Goal: Task Accomplishment & Management: Complete application form

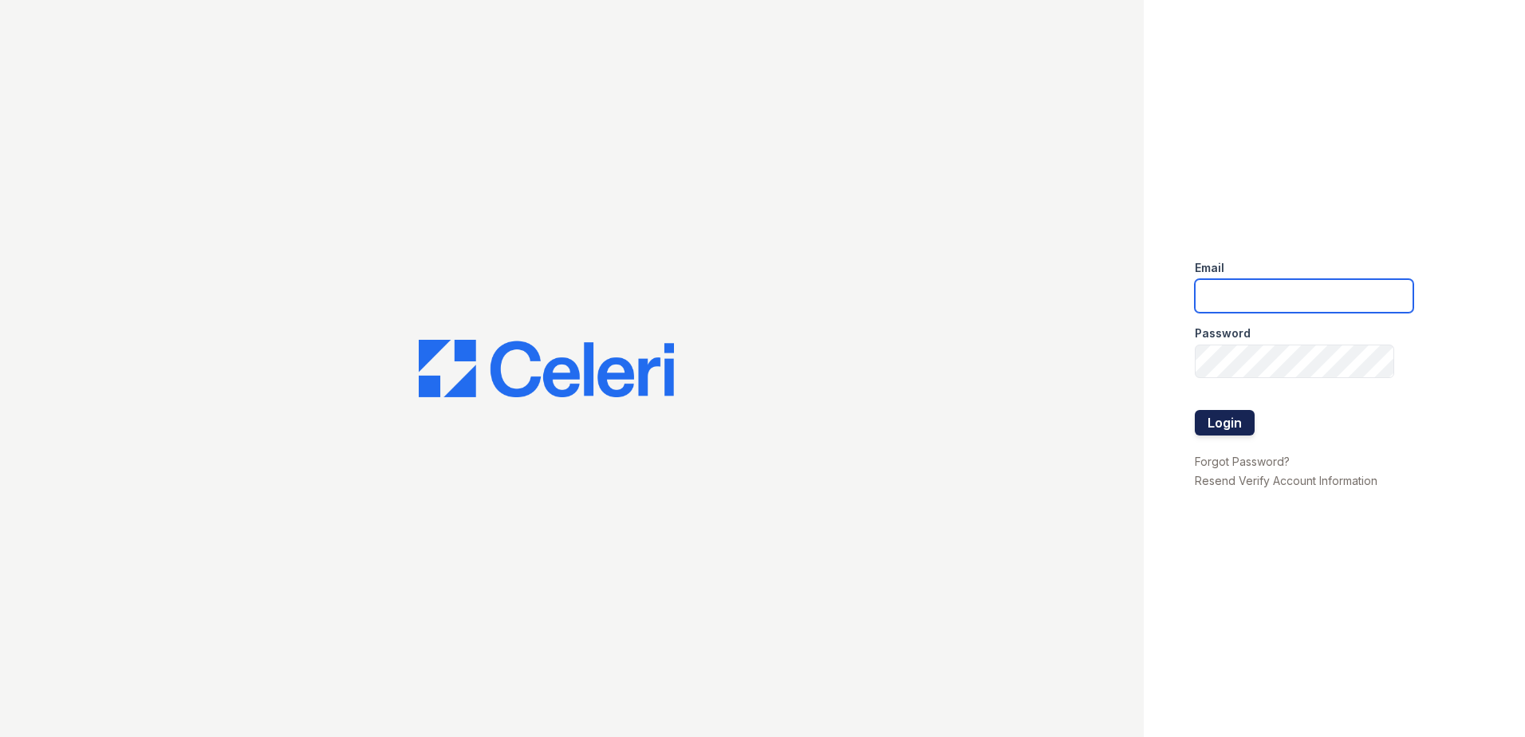
type input "[EMAIL_ADDRESS][DOMAIN_NAME]"
click at [1241, 422] on button "Login" at bounding box center [1225, 423] width 60 height 26
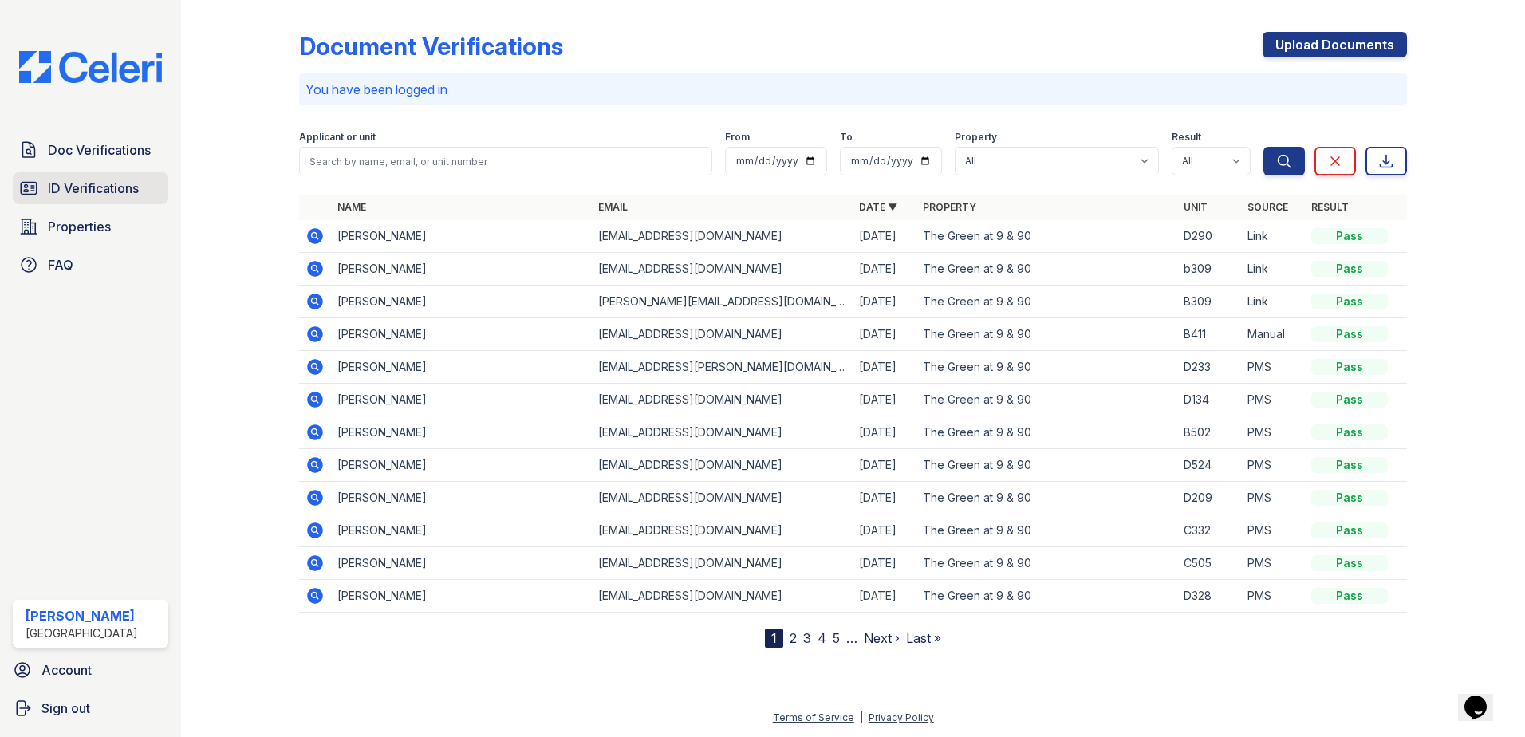
click at [110, 191] on span "ID Verifications" at bounding box center [93, 188] width 91 height 19
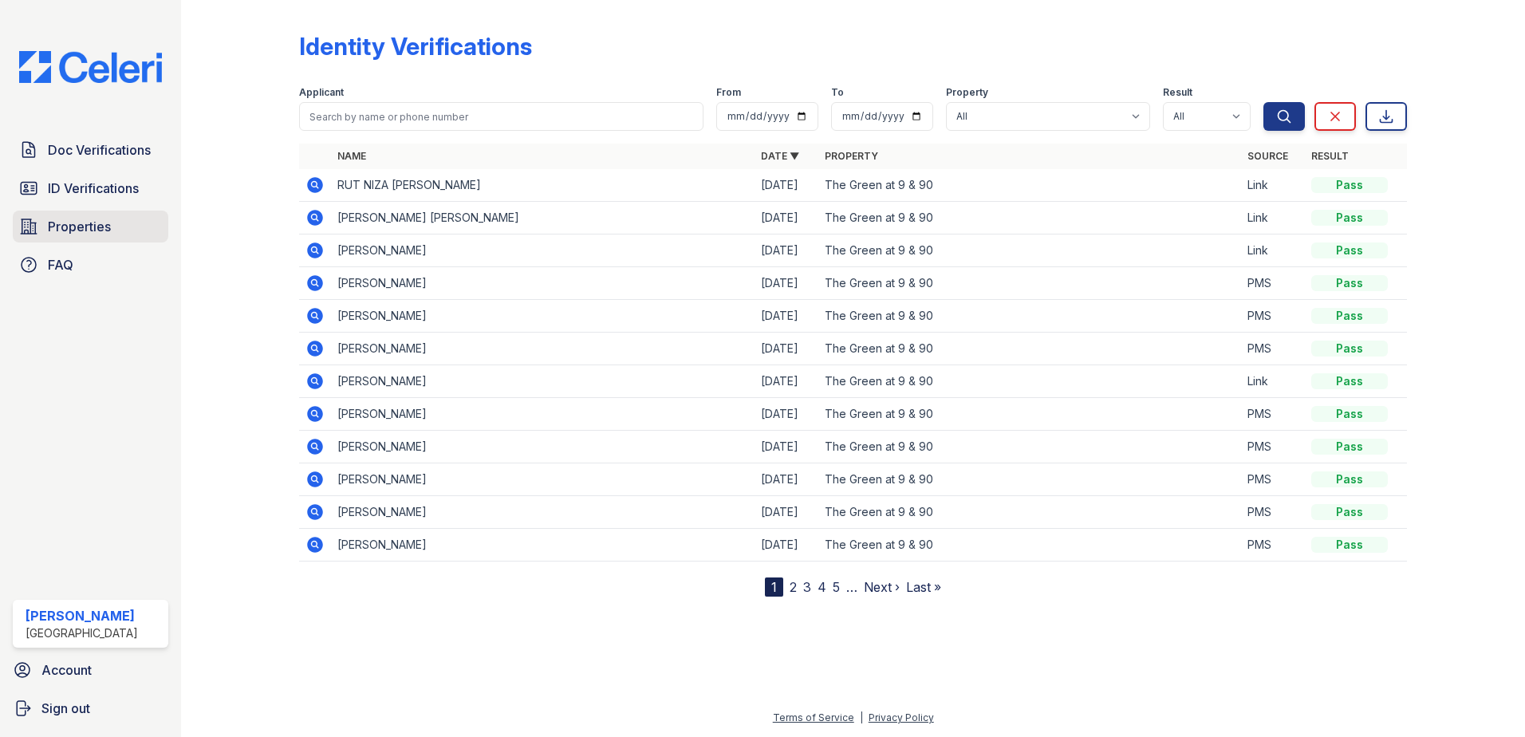
click at [59, 227] on span "Properties" at bounding box center [79, 226] width 63 height 19
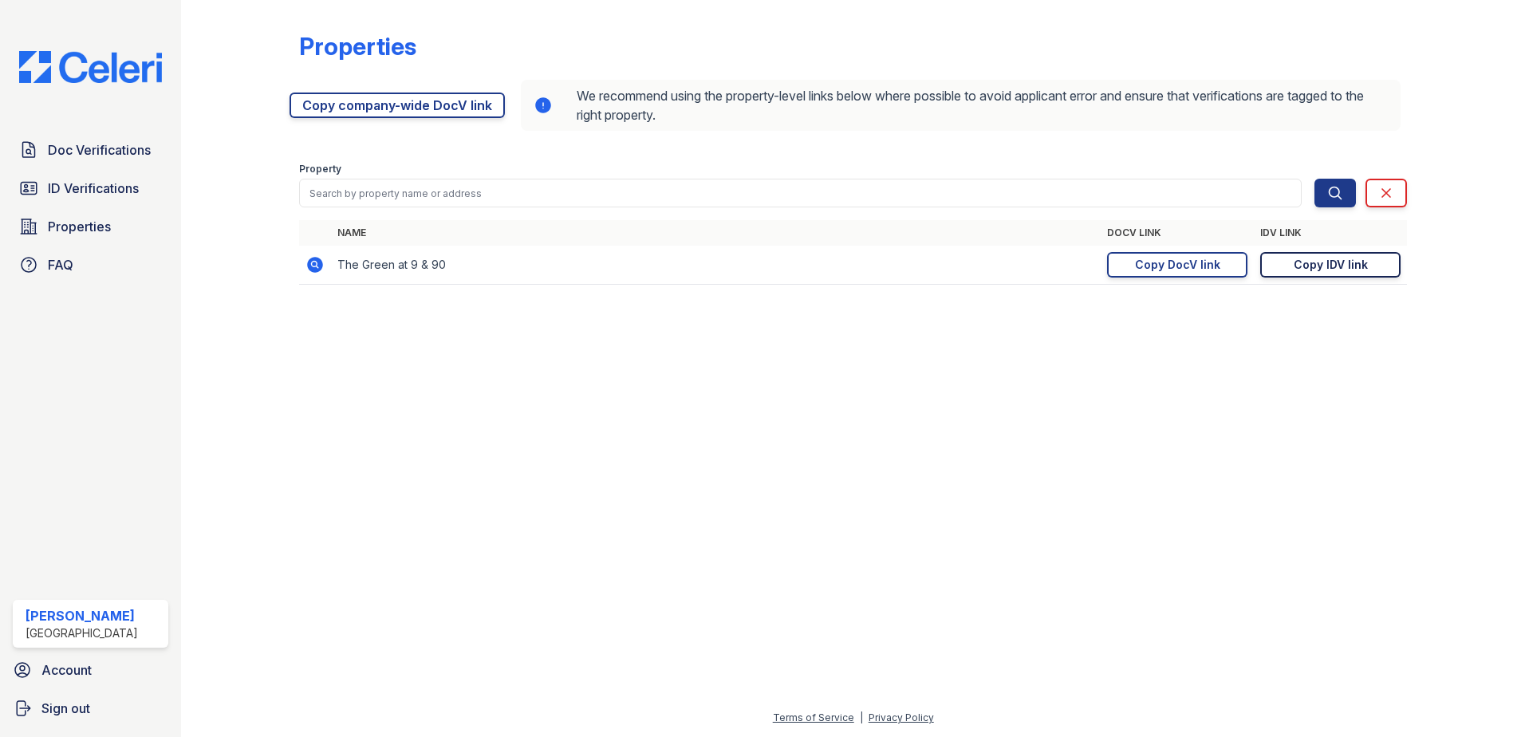
click at [1325, 266] on div "Copy IDV link" at bounding box center [1331, 265] width 74 height 16
click at [80, 181] on span "ID Verifications" at bounding box center [93, 188] width 91 height 19
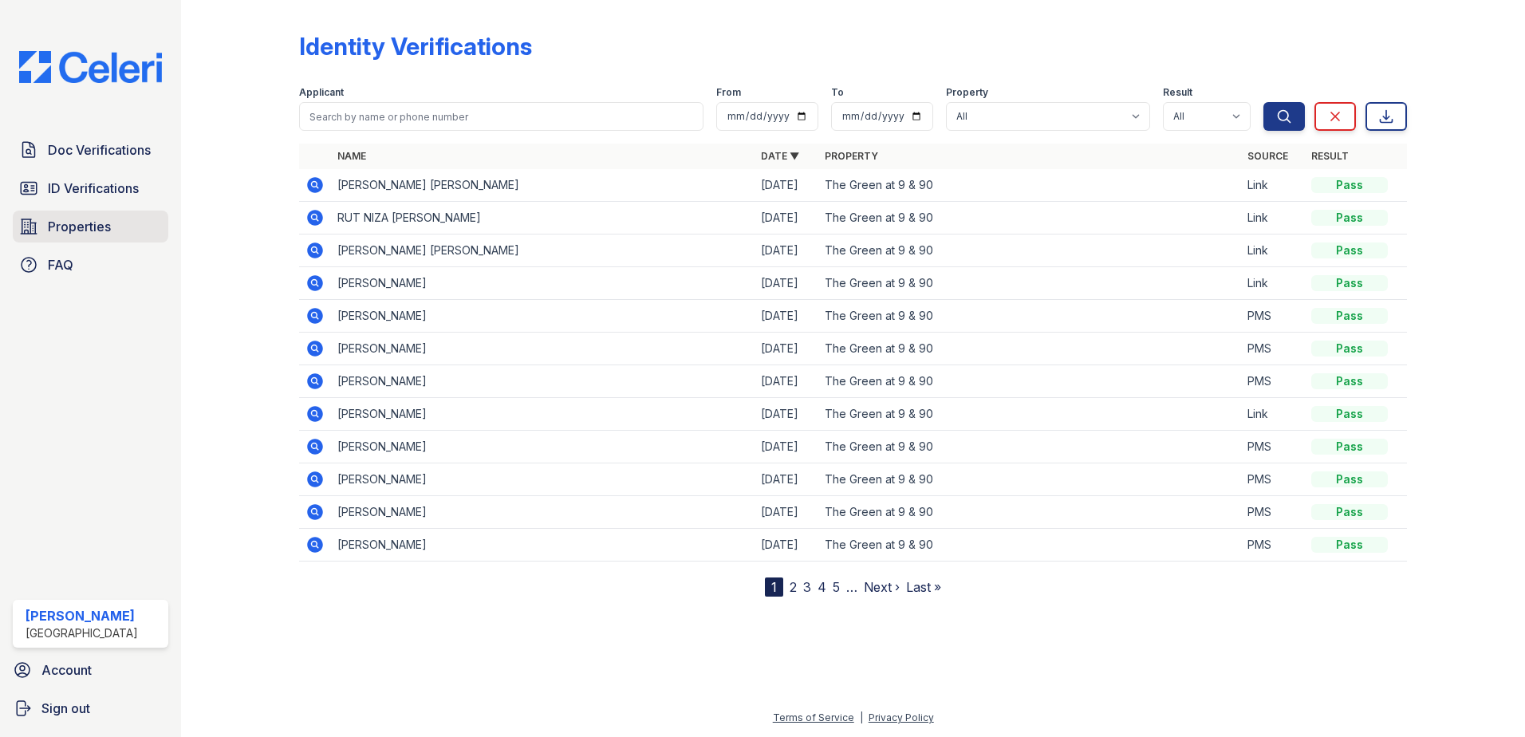
click at [103, 222] on span "Properties" at bounding box center [79, 226] width 63 height 19
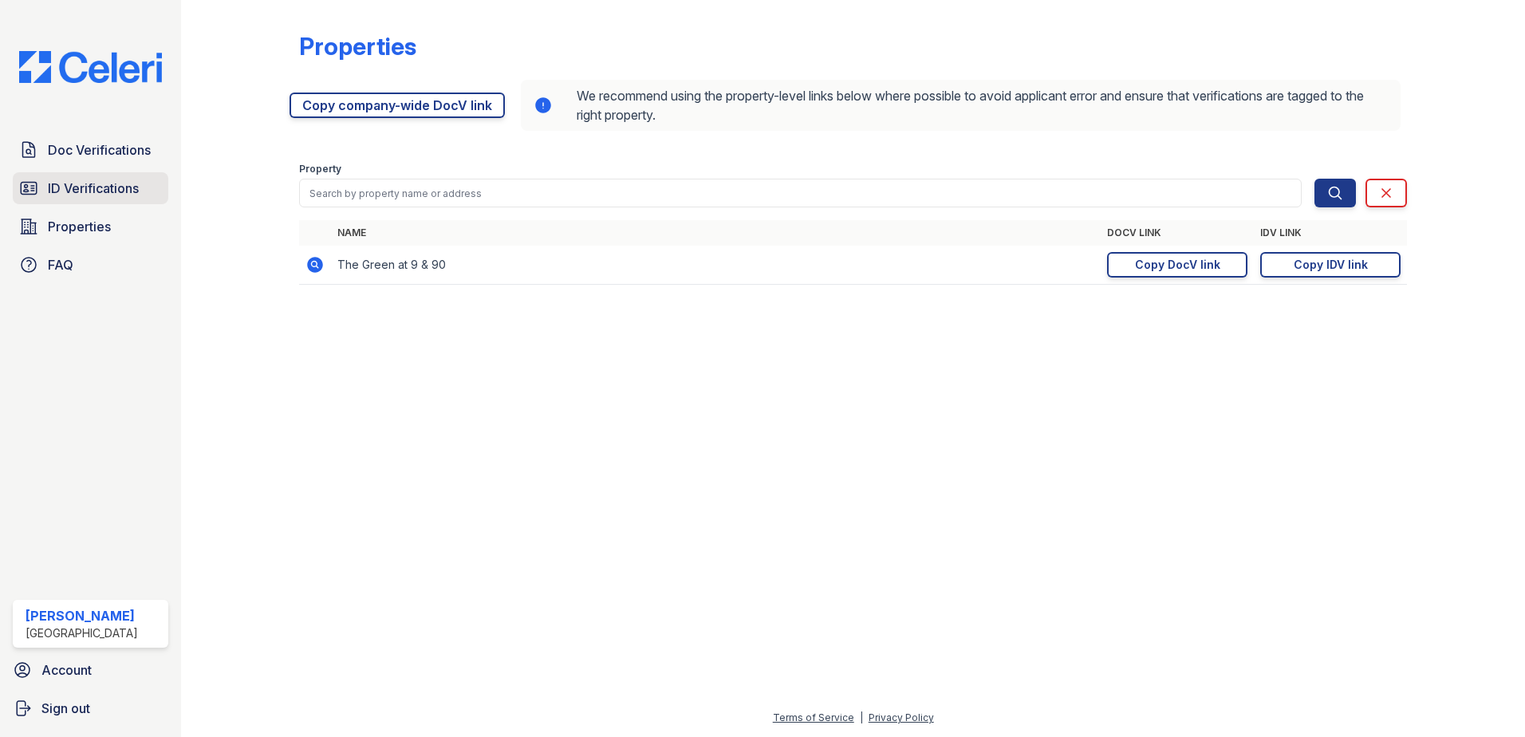
click at [109, 192] on span "ID Verifications" at bounding box center [93, 188] width 91 height 19
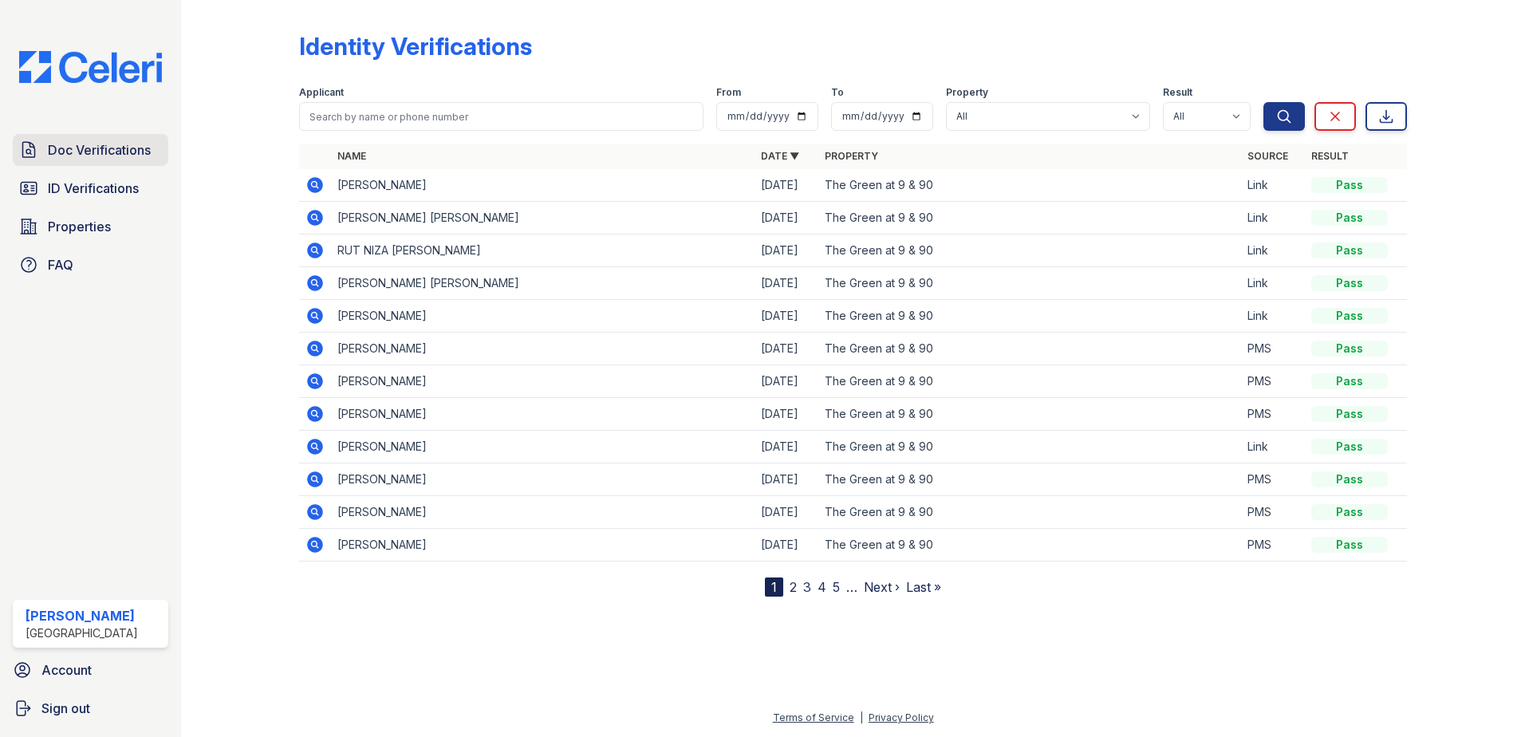
click at [132, 148] on span "Doc Verifications" at bounding box center [99, 149] width 103 height 19
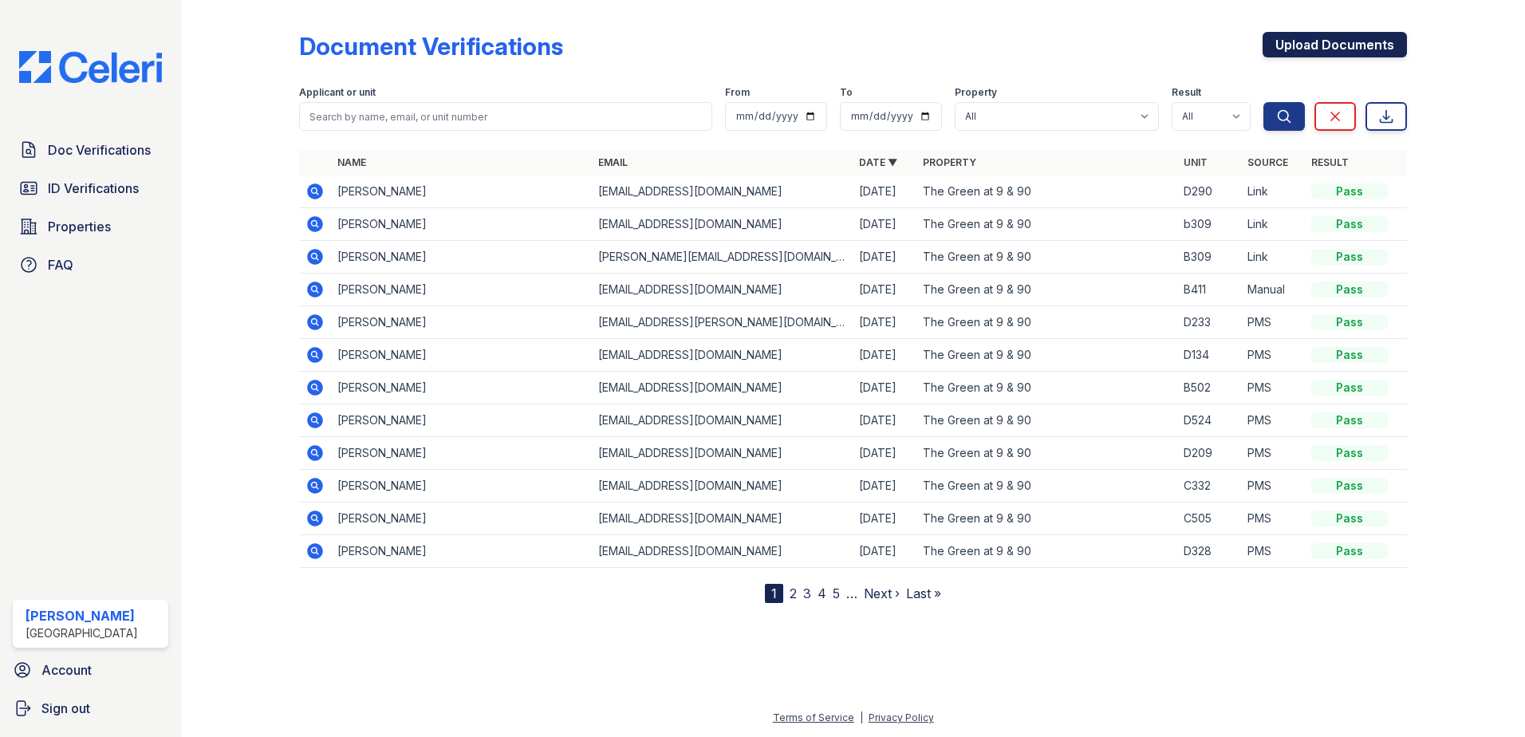
click at [1362, 52] on link "Upload Documents" at bounding box center [1335, 45] width 144 height 26
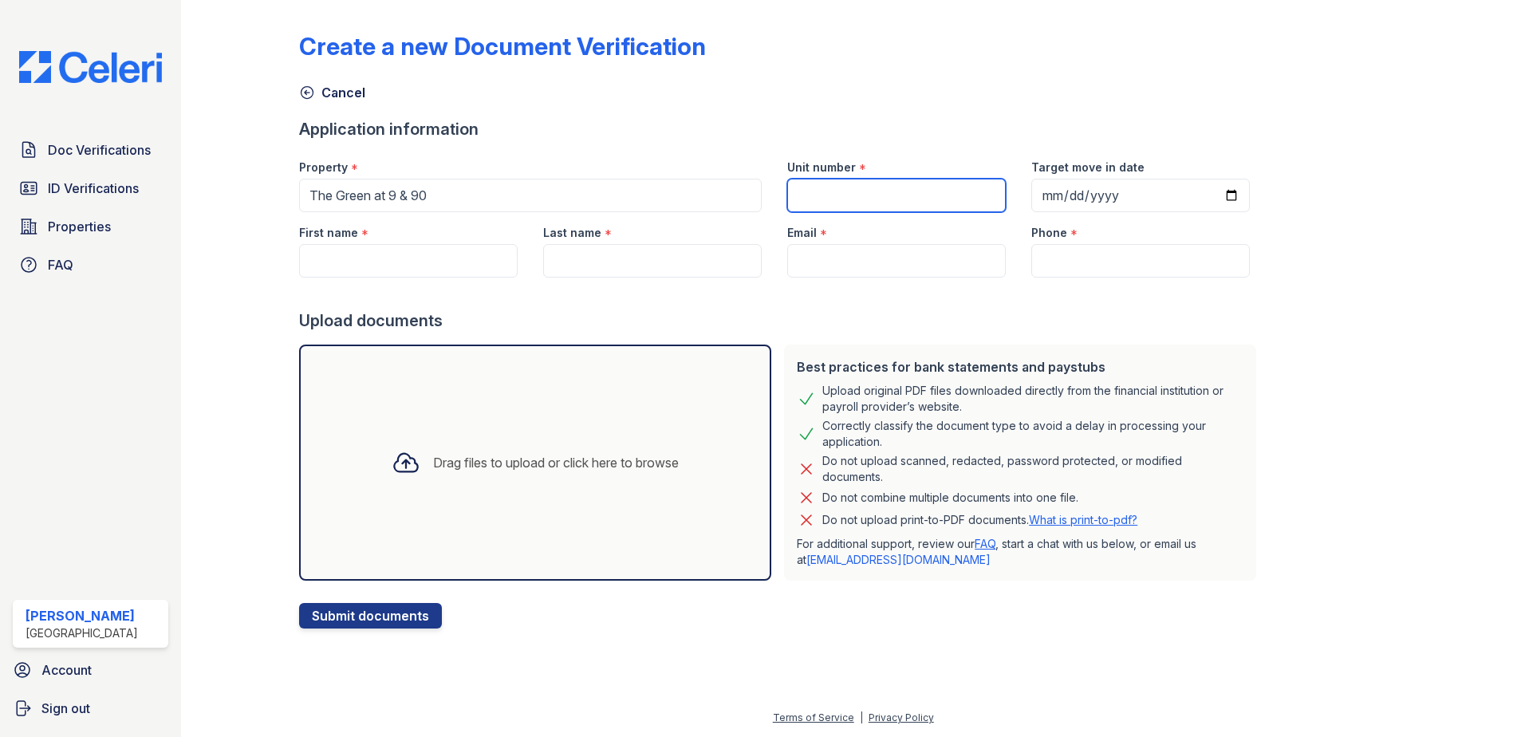
click at [824, 180] on input "Unit number" at bounding box center [896, 196] width 219 height 34
type input "B230"
click at [1213, 192] on input "Target move in date" at bounding box center [1141, 196] width 219 height 34
type input "[DATE]"
click at [459, 265] on input "First name" at bounding box center [408, 261] width 219 height 34
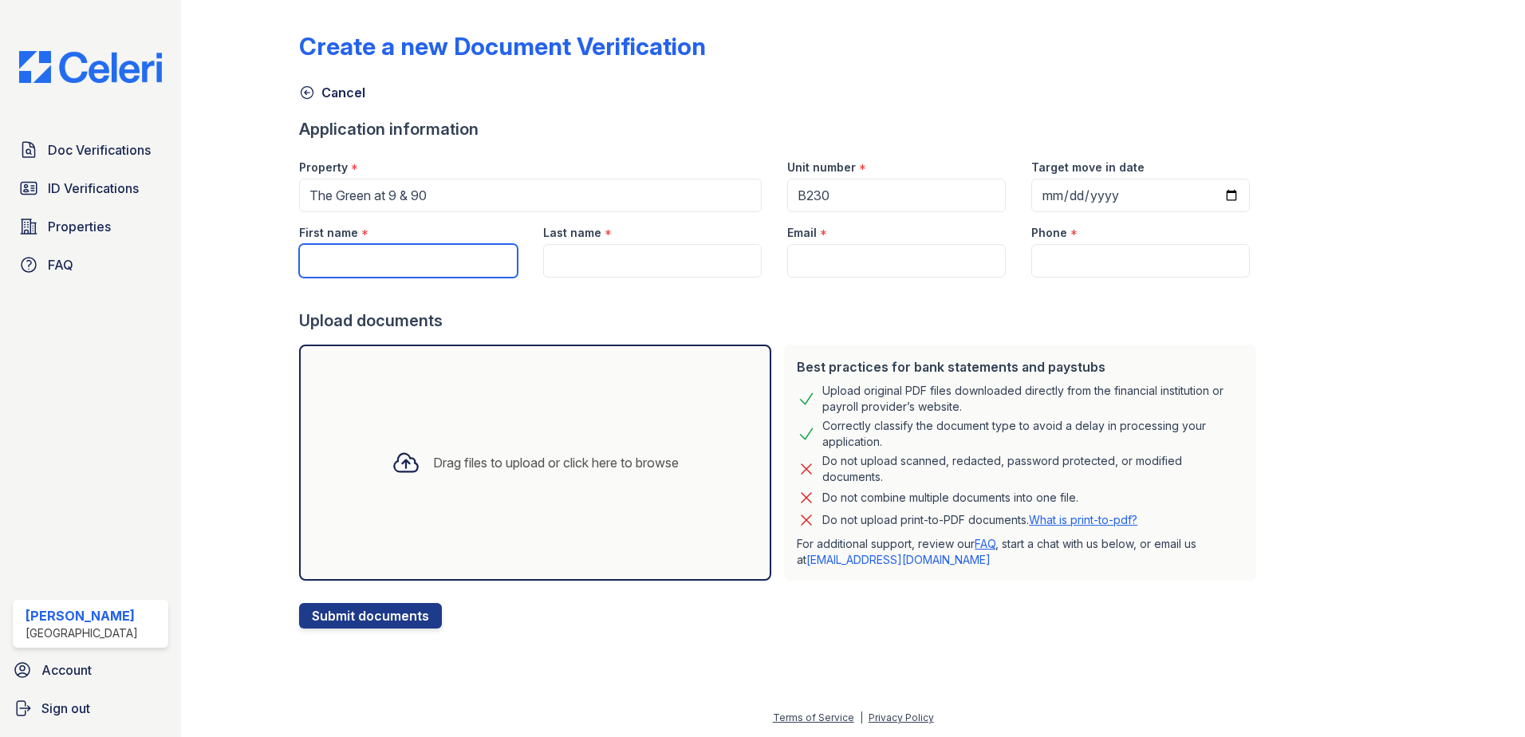
click at [391, 251] on input "First name" at bounding box center [408, 261] width 219 height 34
paste input "[PERSON_NAME]"
type input "[PERSON_NAME]"
click at [562, 255] on input "Last name" at bounding box center [652, 261] width 219 height 34
paste input "[PERSON_NAME]"
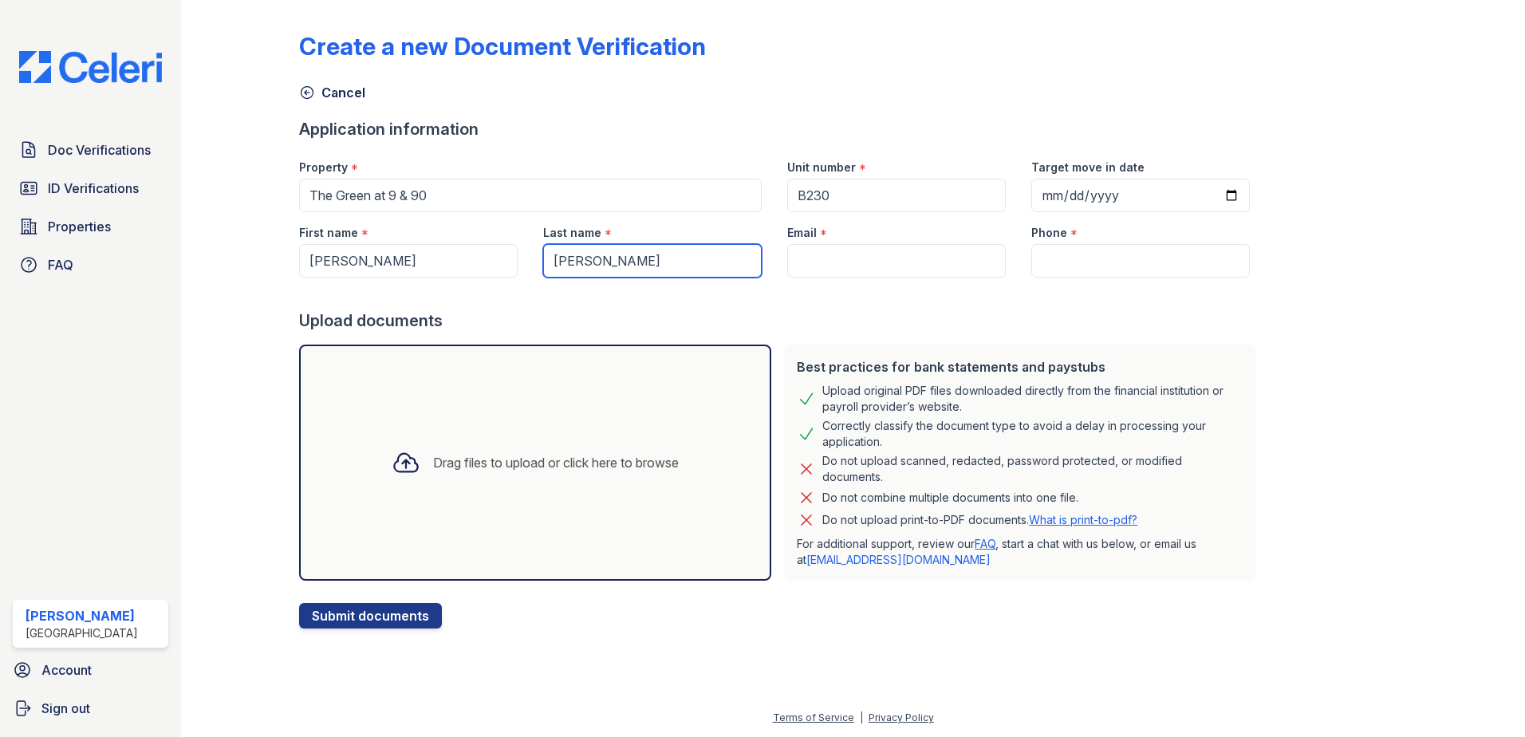
type input "[PERSON_NAME]"
drag, startPoint x: 496, startPoint y: 258, endPoint x: 416, endPoint y: 264, distance: 80.0
click at [416, 264] on input "[PERSON_NAME]" at bounding box center [408, 261] width 219 height 34
type input "[PERSON_NAME]"
drag, startPoint x: 653, startPoint y: 258, endPoint x: 494, endPoint y: 271, distance: 159.3
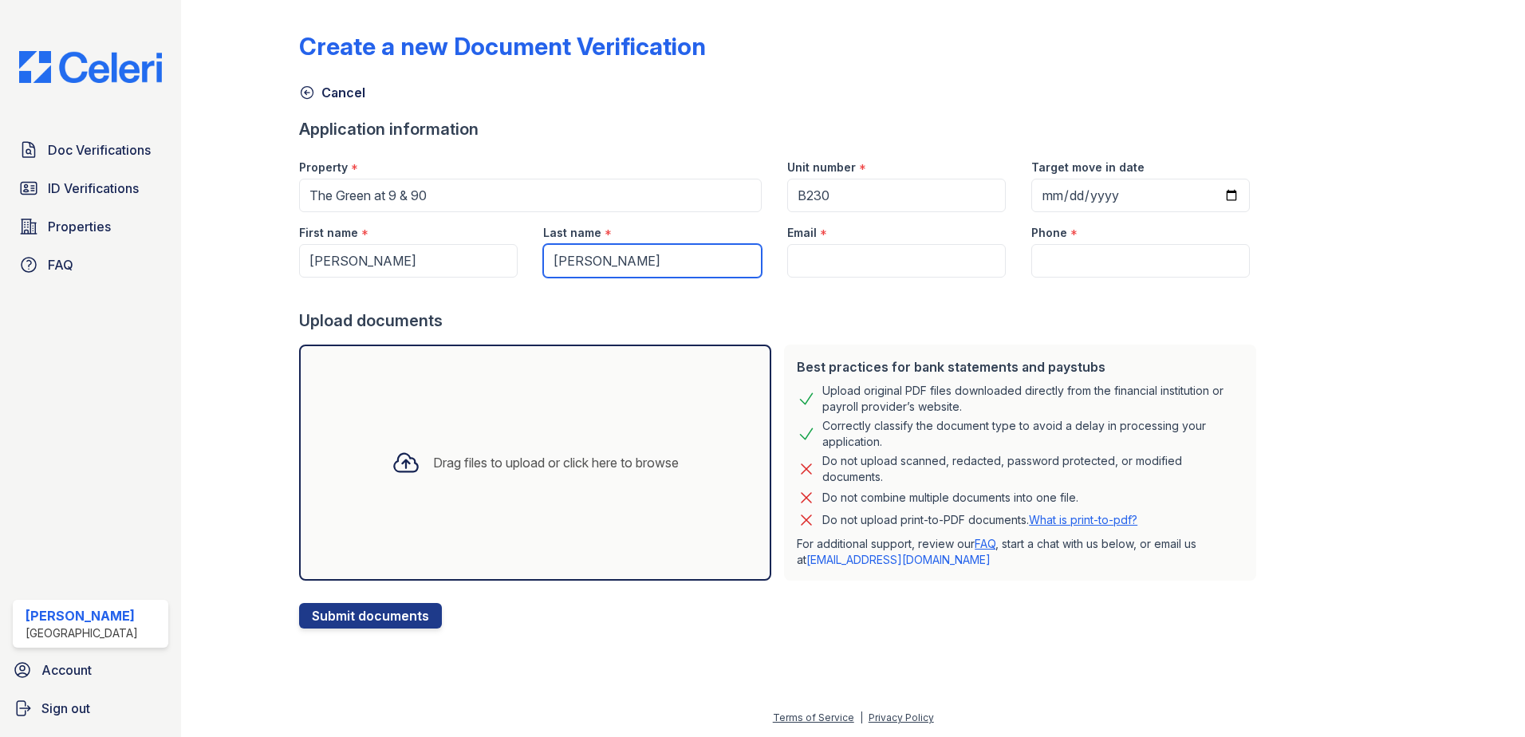
click at [494, 271] on div "First name * [PERSON_NAME] Last name * [PERSON_NAME] Email * Phone *" at bounding box center [774, 244] width 977 height 65
type input "[PERSON_NAME]"
click at [847, 264] on input "Email" at bounding box center [896, 261] width 219 height 34
paste input "[EMAIL_ADDRESS][DOMAIN_NAME]"
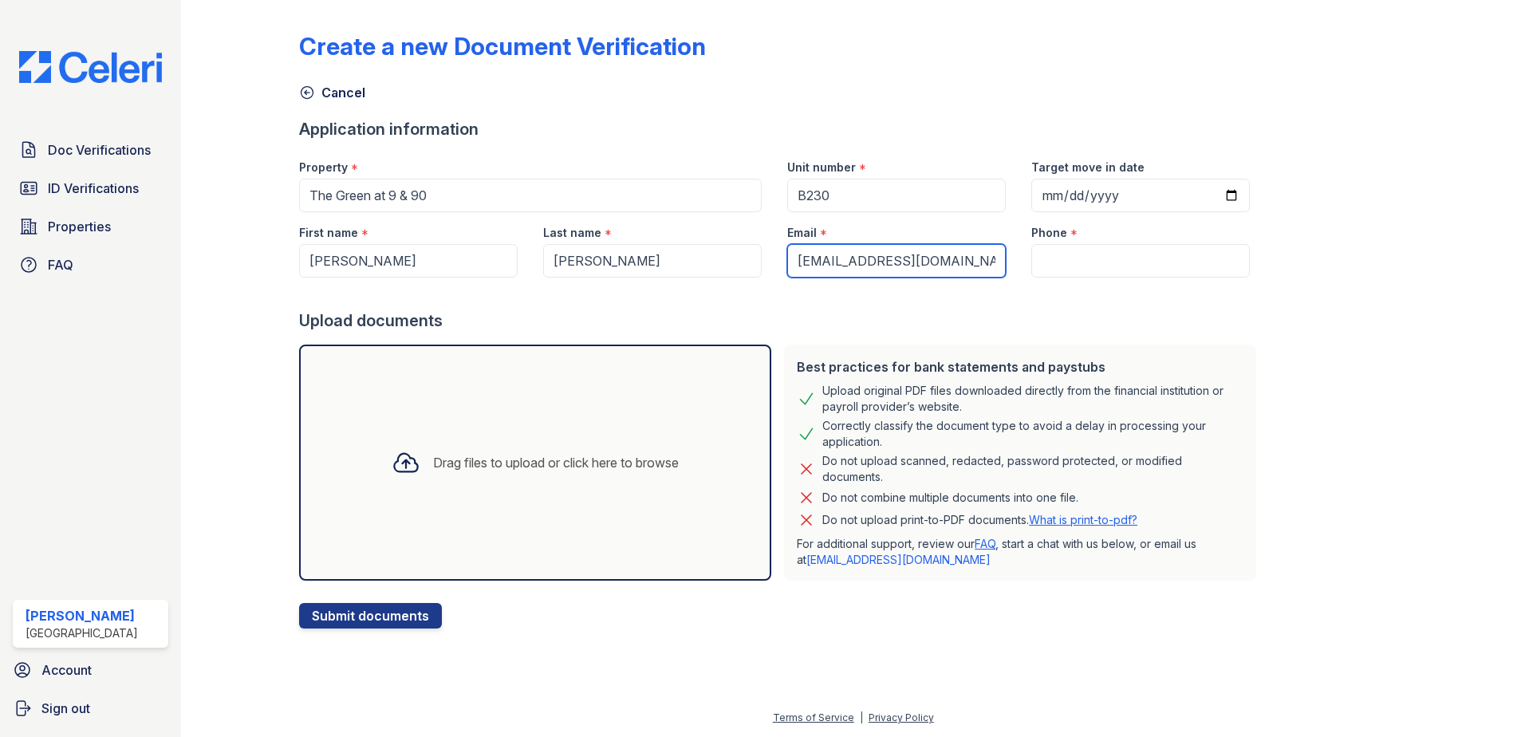
type input "[EMAIL_ADDRESS][DOMAIN_NAME]"
click at [1032, 266] on input "Phone" at bounding box center [1141, 261] width 219 height 34
paste input "5085074003"
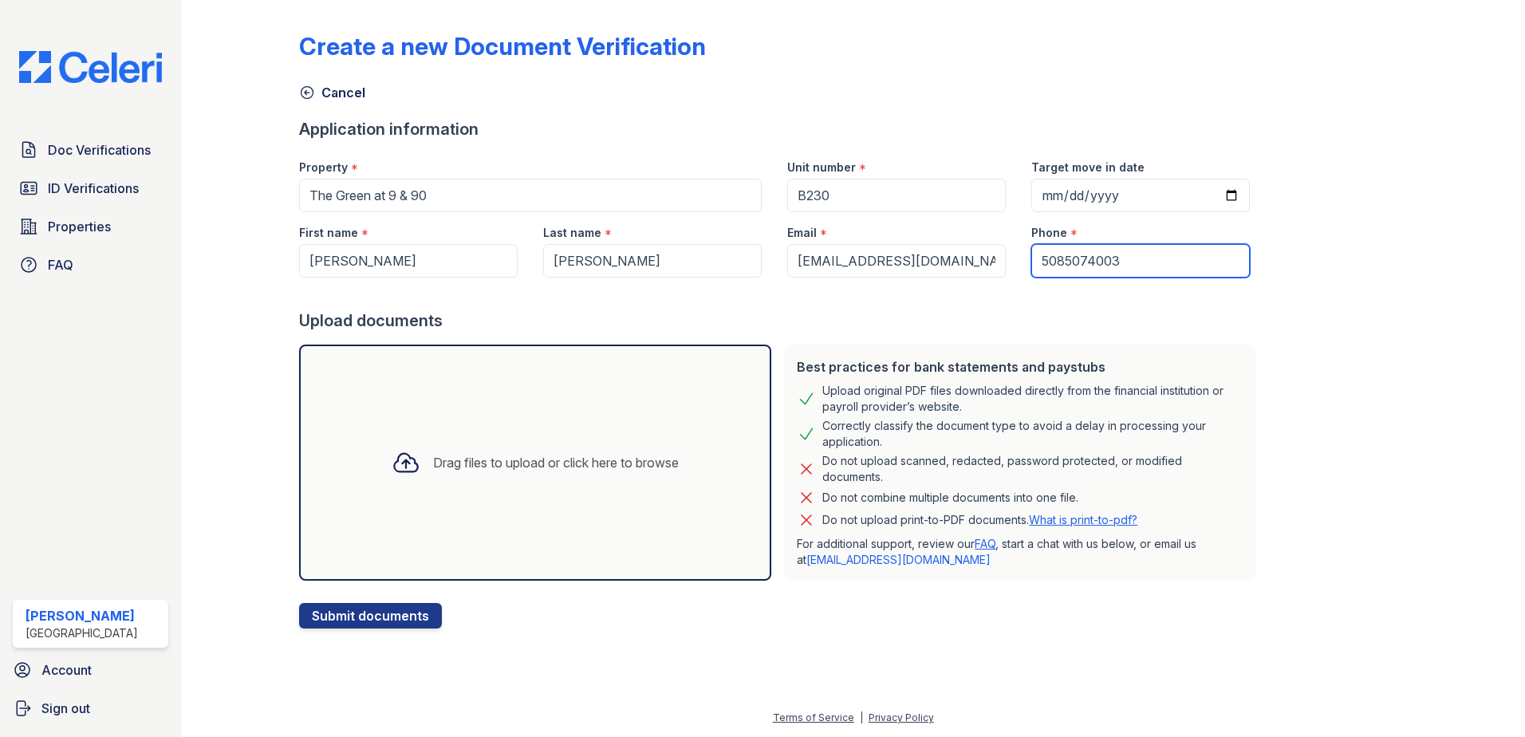
type input "5085074003"
click at [461, 464] on div "Drag files to upload or click here to browse" at bounding box center [556, 462] width 246 height 19
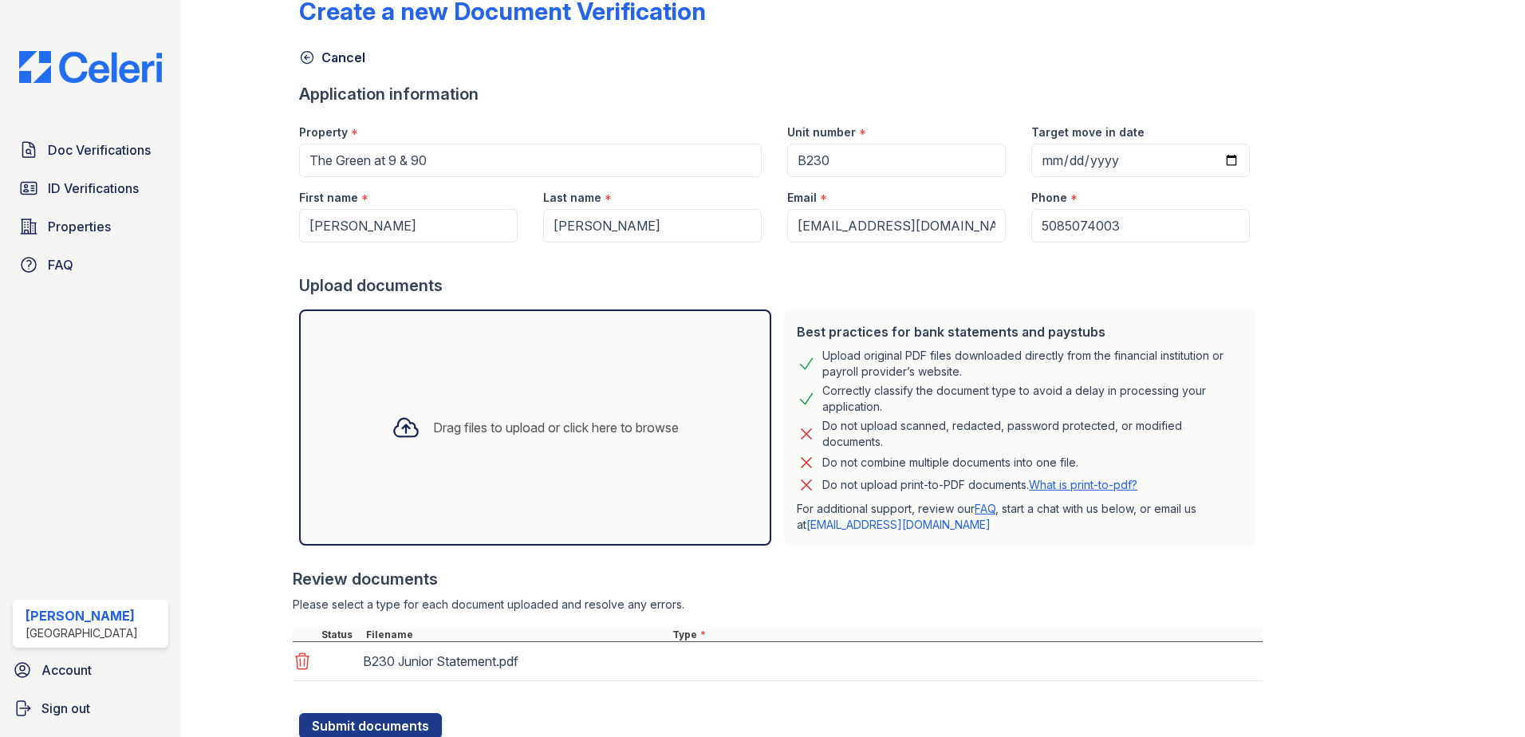
scroll to position [91, 0]
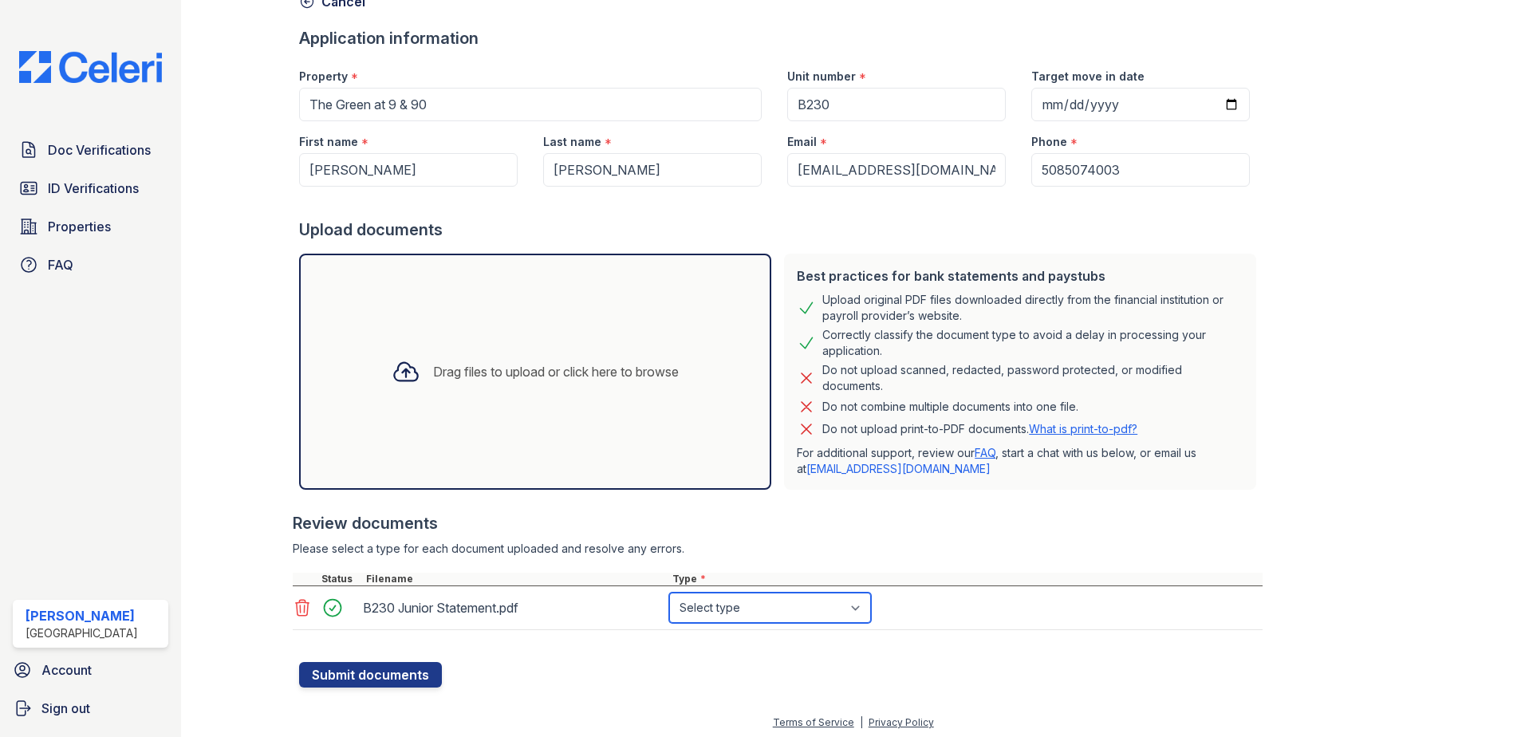
click at [772, 605] on select "Select type Paystub Bank Statement Offer Letter Tax Documents Benefit Award Let…" at bounding box center [770, 608] width 202 height 30
select select "bank_statement"
click at [669, 593] on select "Select type Paystub Bank Statement Offer Letter Tax Documents Benefit Award Let…" at bounding box center [770, 608] width 202 height 30
click at [372, 668] on button "Submit documents" at bounding box center [370, 675] width 143 height 26
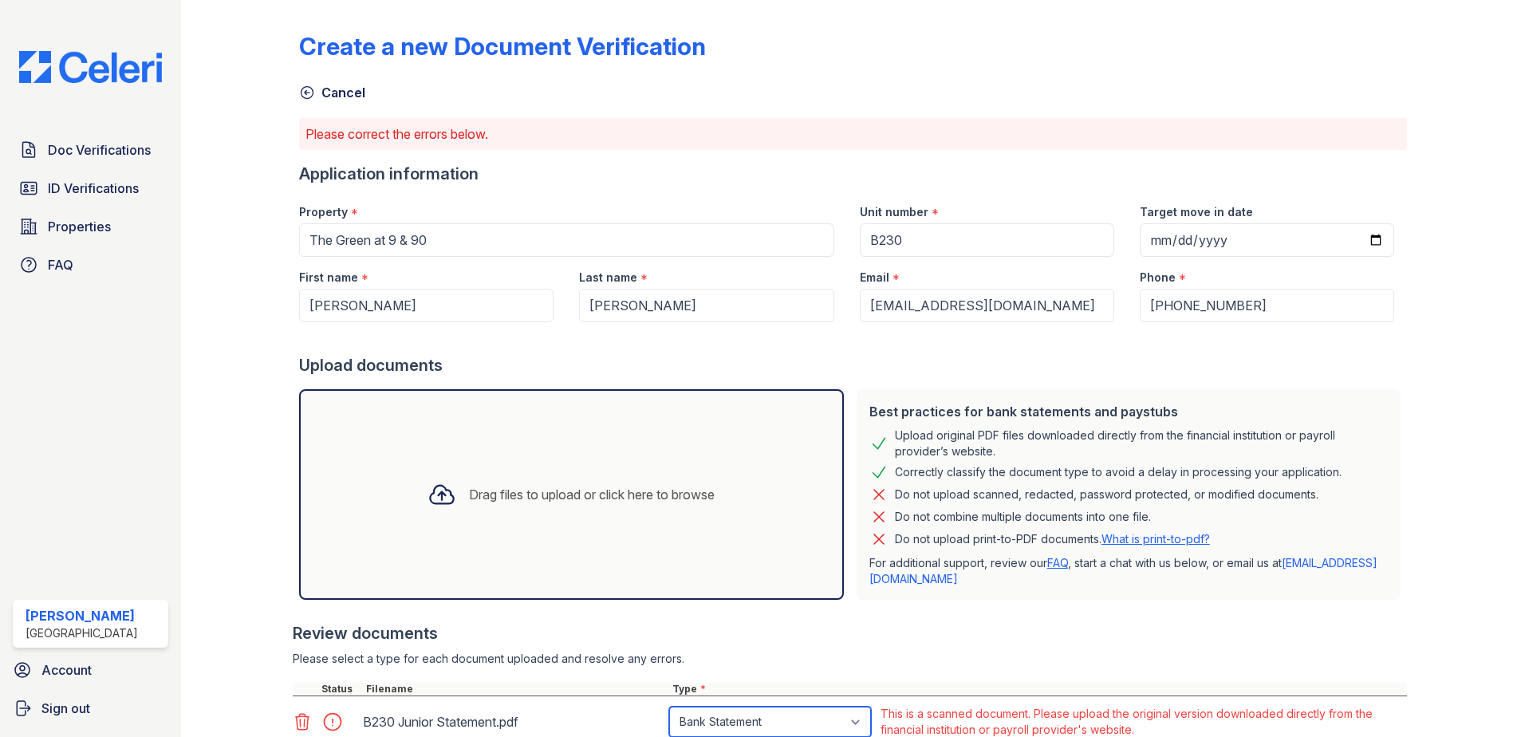
click at [820, 724] on select "Paystub Bank Statement Offer Letter Tax Documents Benefit Award Letter Investme…" at bounding box center [770, 722] width 202 height 30
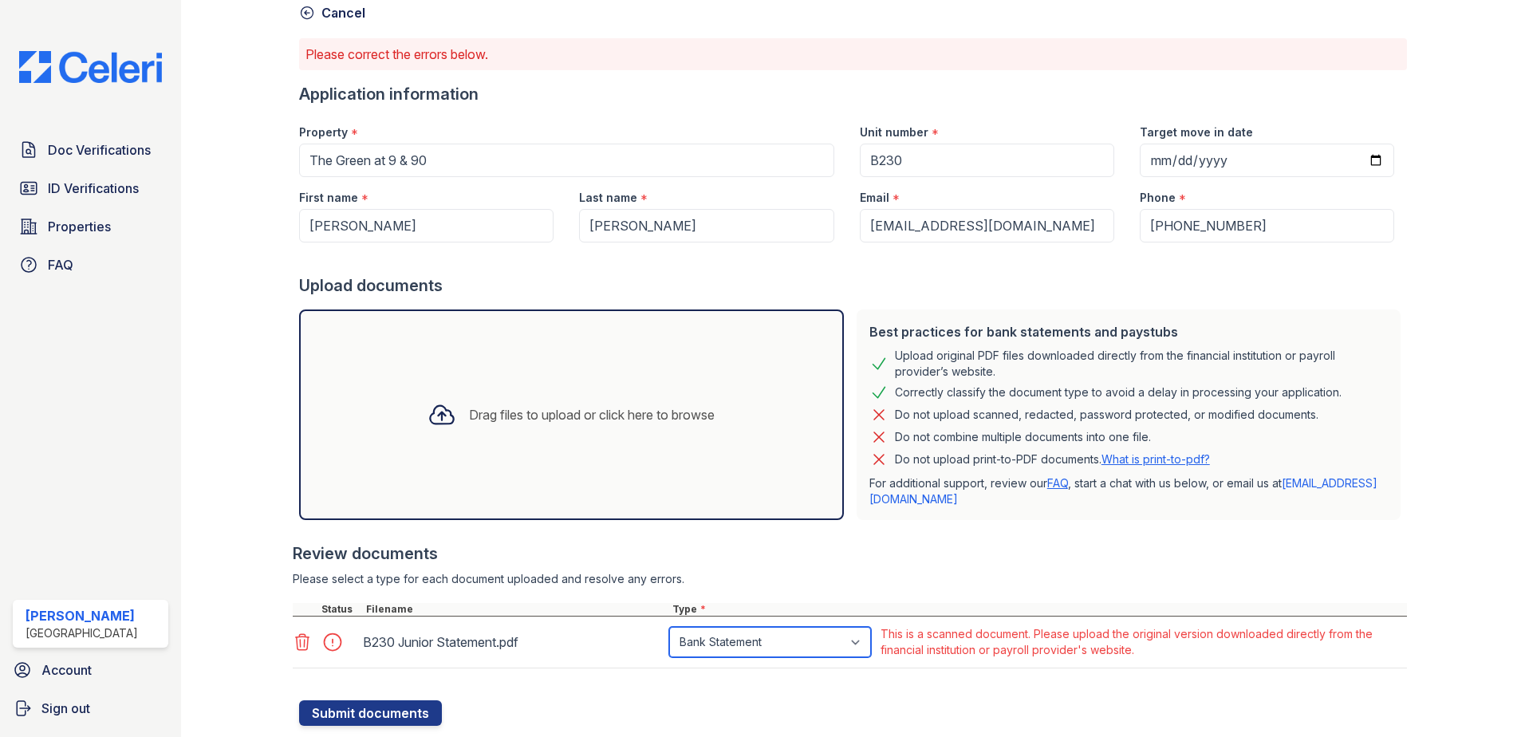
click at [786, 638] on select "Paystub Bank Statement Offer Letter Tax Documents Benefit Award Letter Investme…" at bounding box center [770, 642] width 202 height 30
select select "other"
click at [669, 627] on select "Paystub Bank Statement Offer Letter Tax Documents Benefit Award Letter Investme…" at bounding box center [770, 642] width 202 height 30
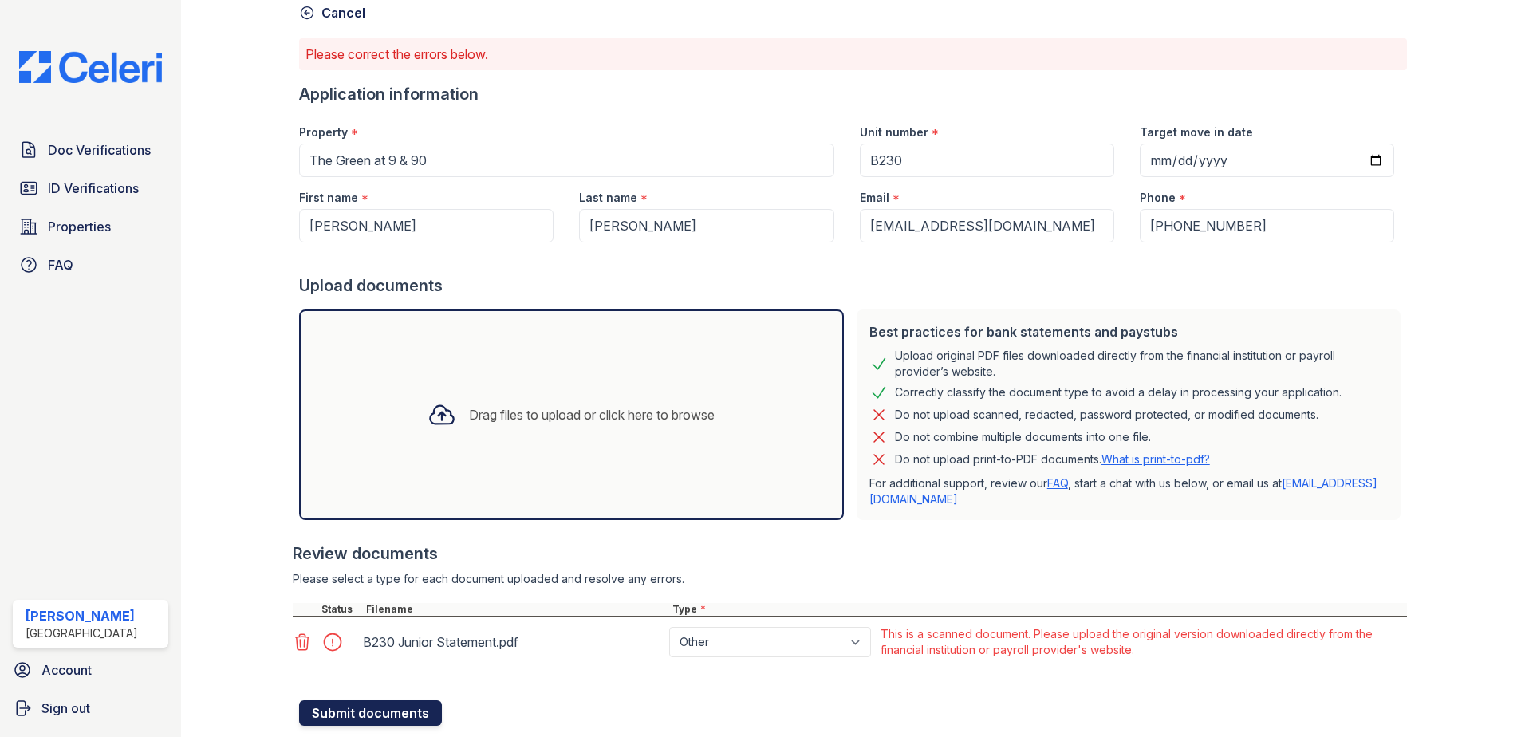
click at [361, 705] on button "Submit documents" at bounding box center [370, 713] width 143 height 26
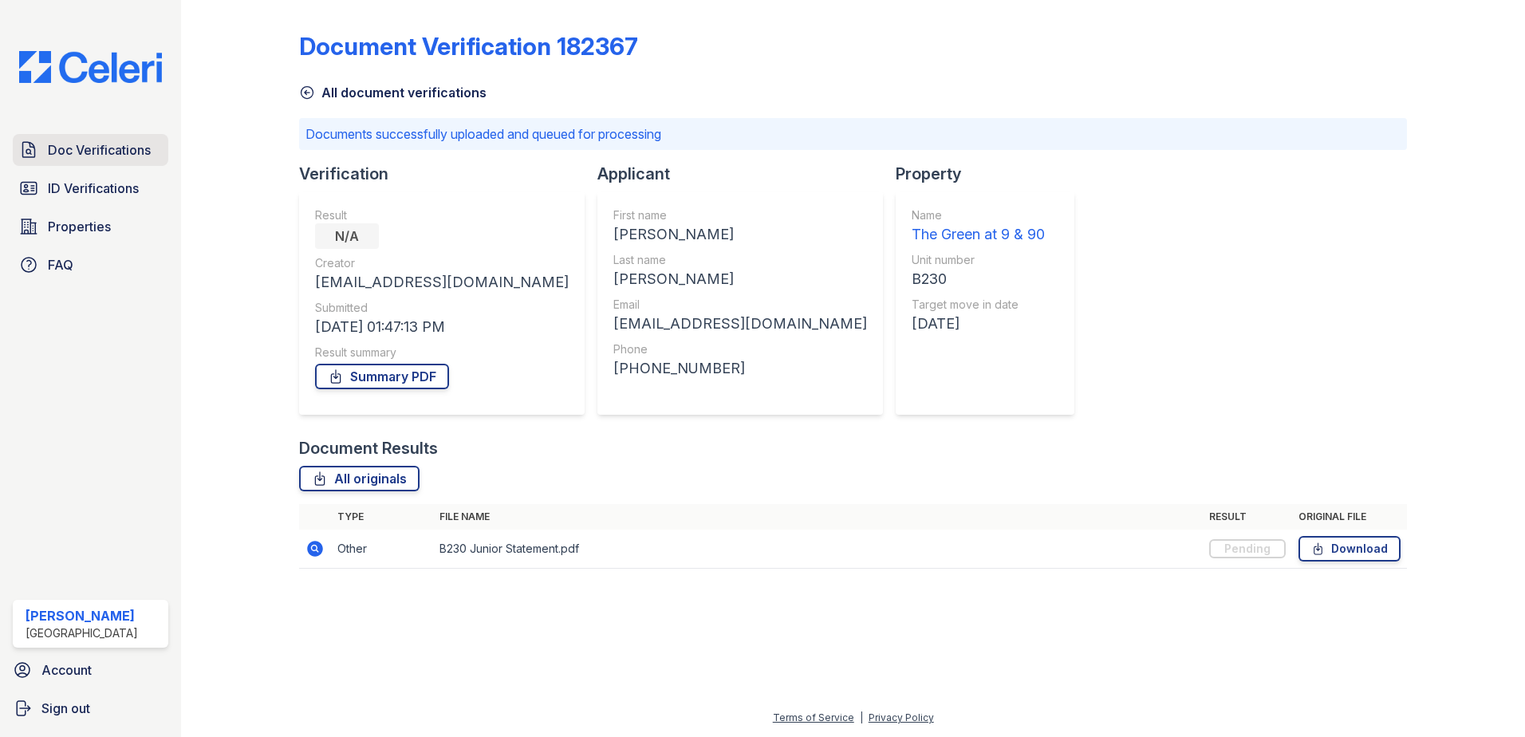
click at [144, 155] on span "Doc Verifications" at bounding box center [99, 149] width 103 height 19
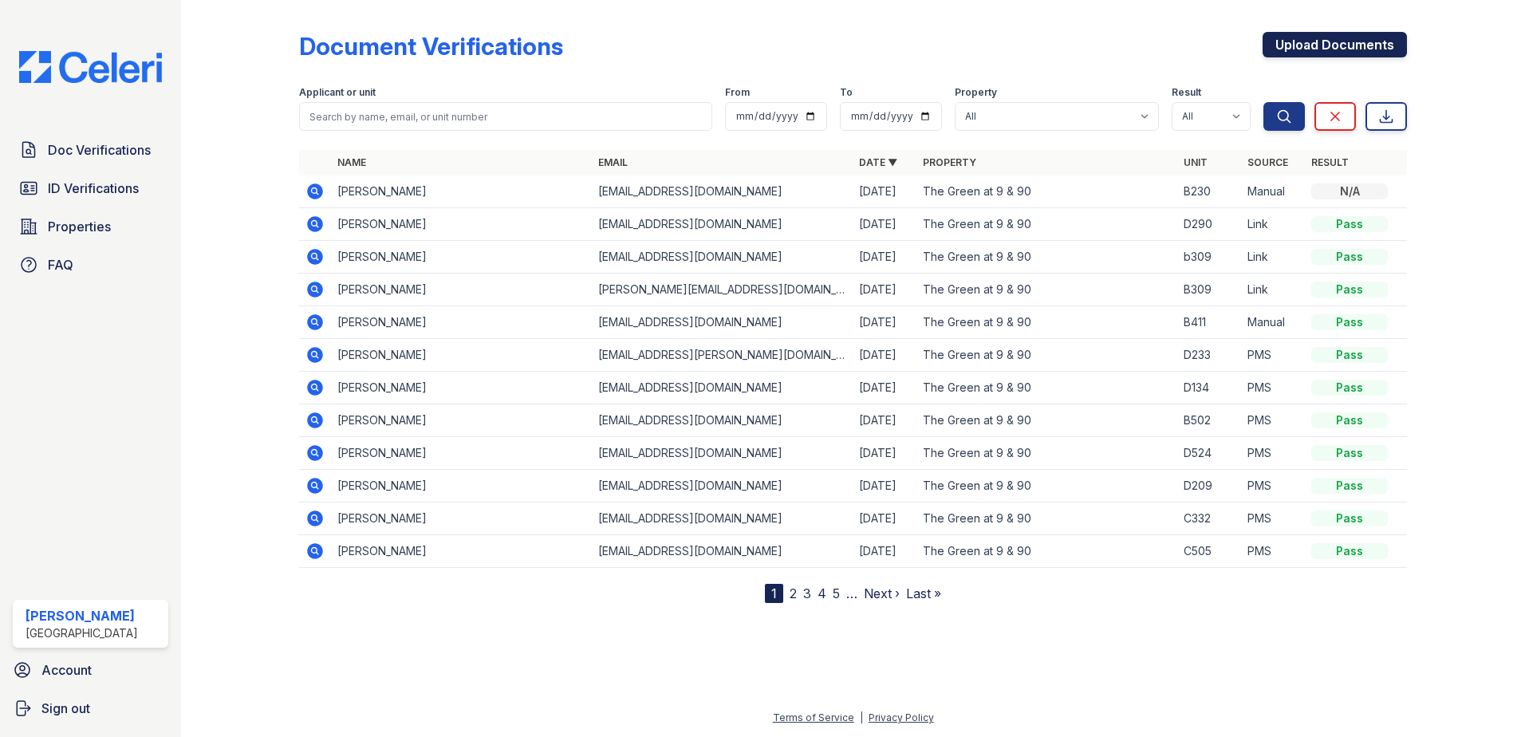
click at [1302, 42] on link "Upload Documents" at bounding box center [1335, 45] width 144 height 26
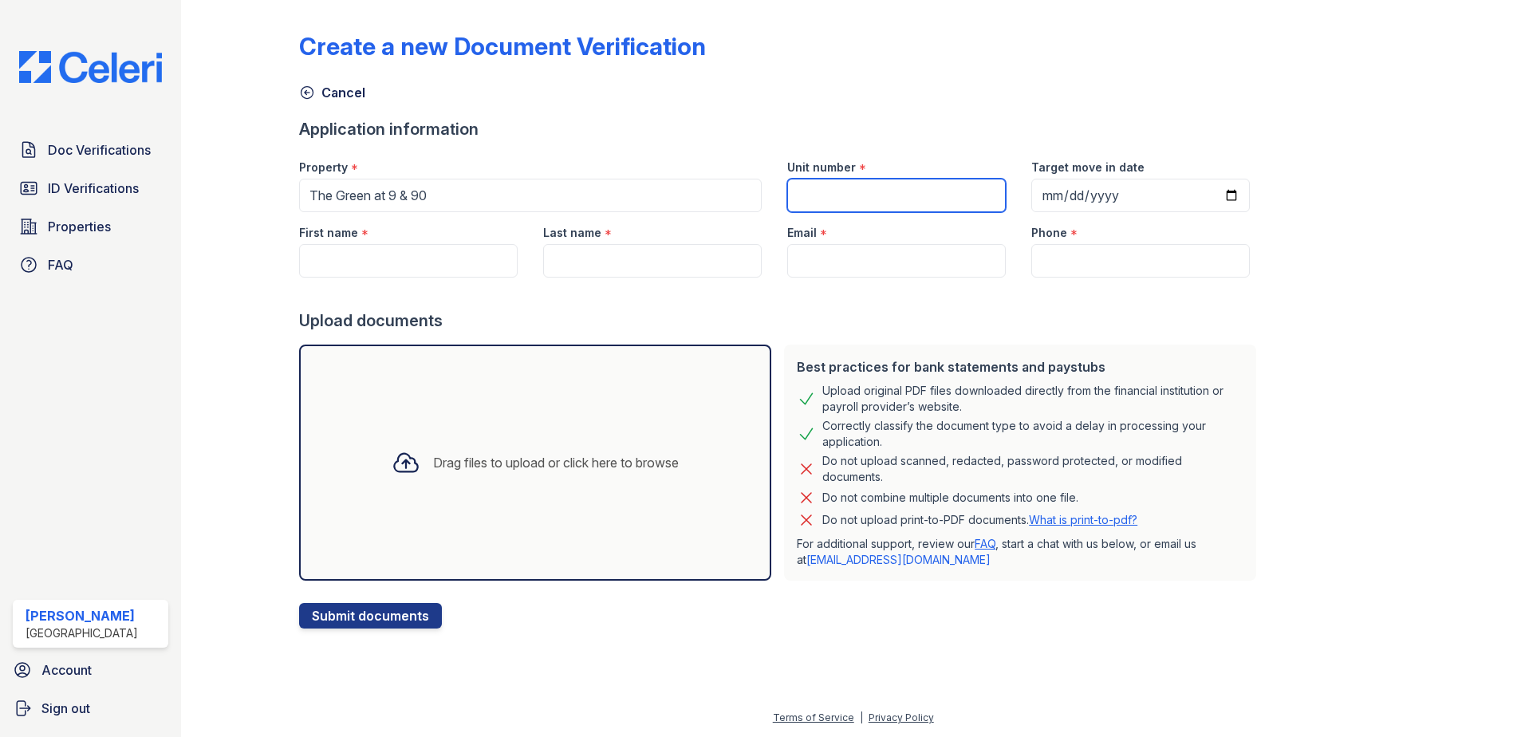
click at [865, 195] on input "Unit number" at bounding box center [896, 196] width 219 height 34
type input "B230"
type input "[DATE]"
type input "[PERSON_NAME]"
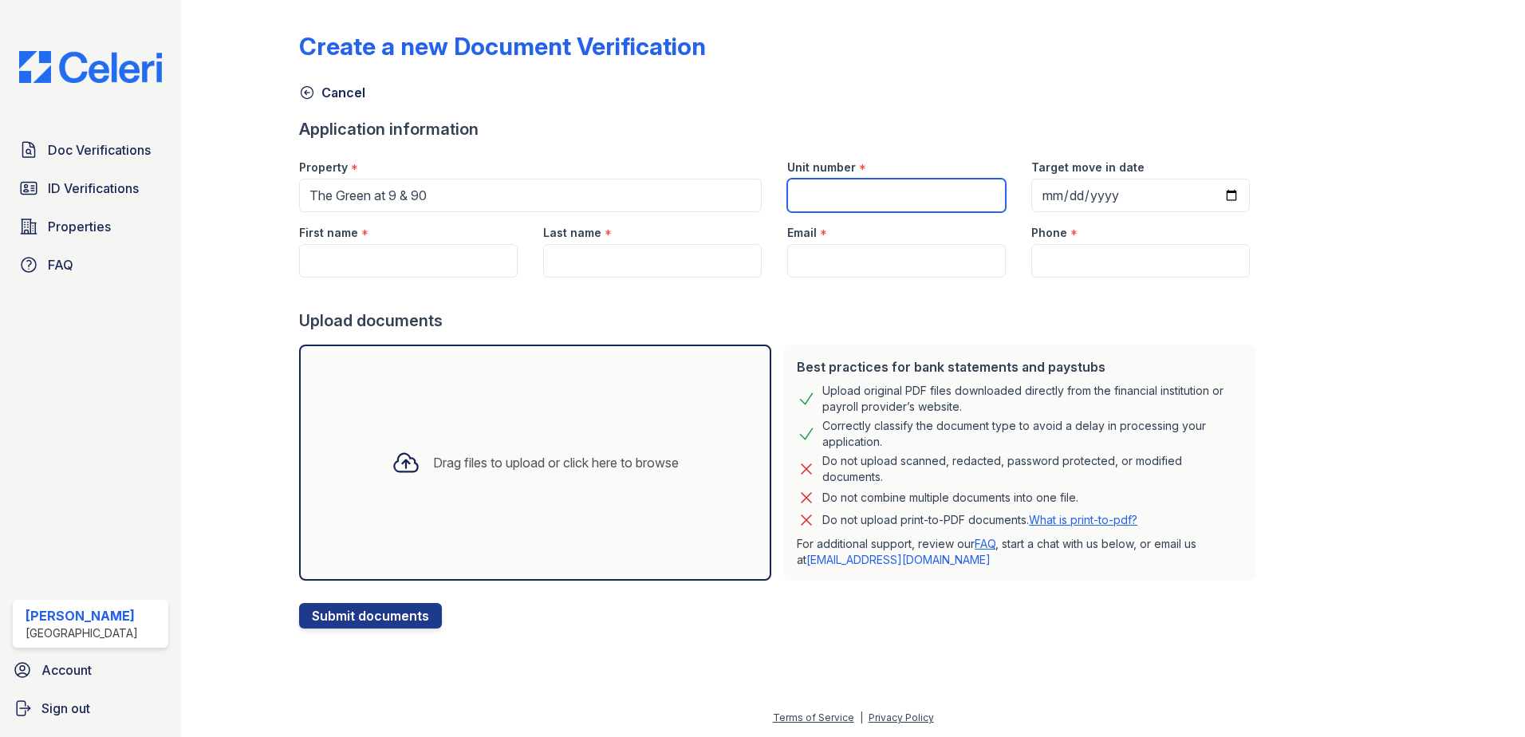
type input "[EMAIL_ADDRESS][DOMAIN_NAME]"
type input "5085074003"
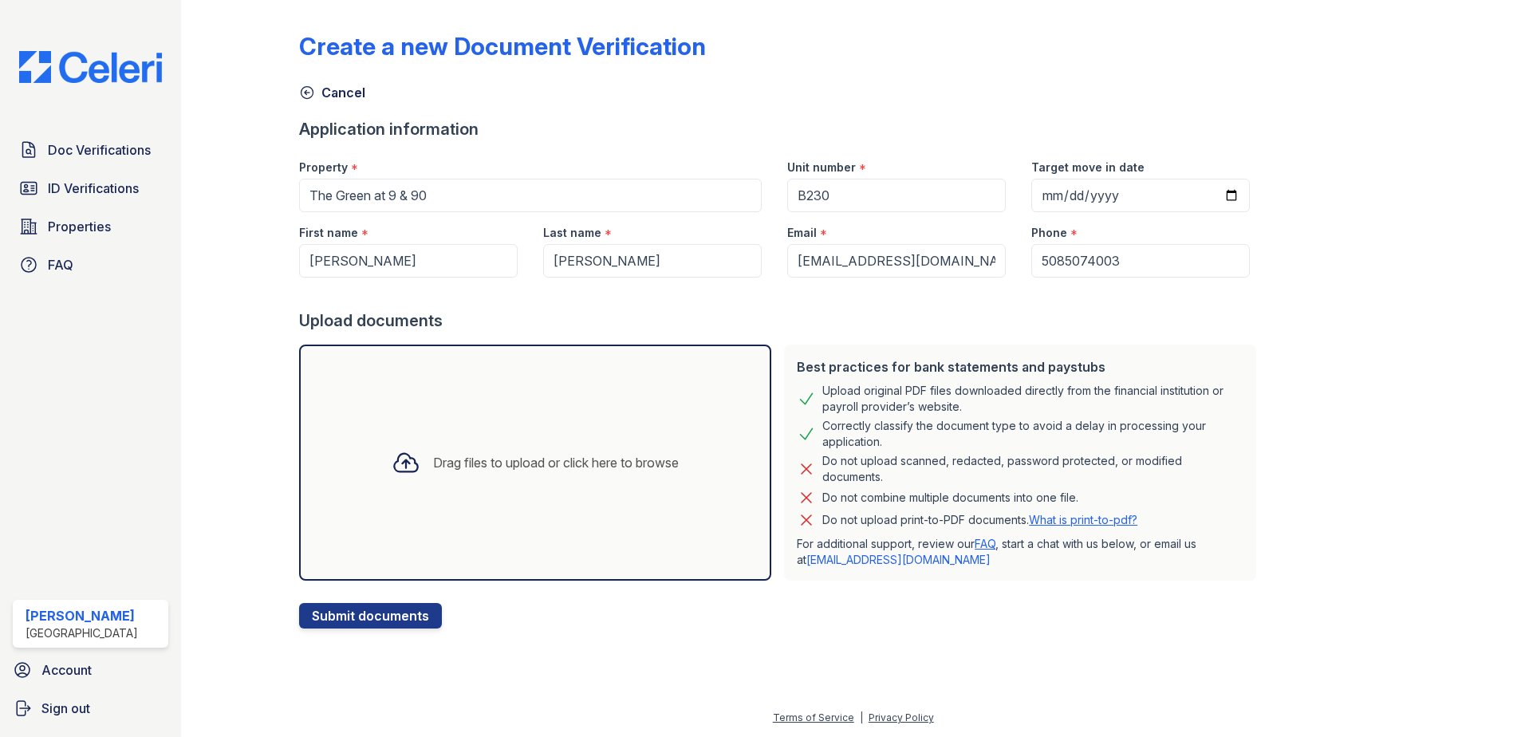
click at [408, 451] on icon at bounding box center [406, 462] width 29 height 29
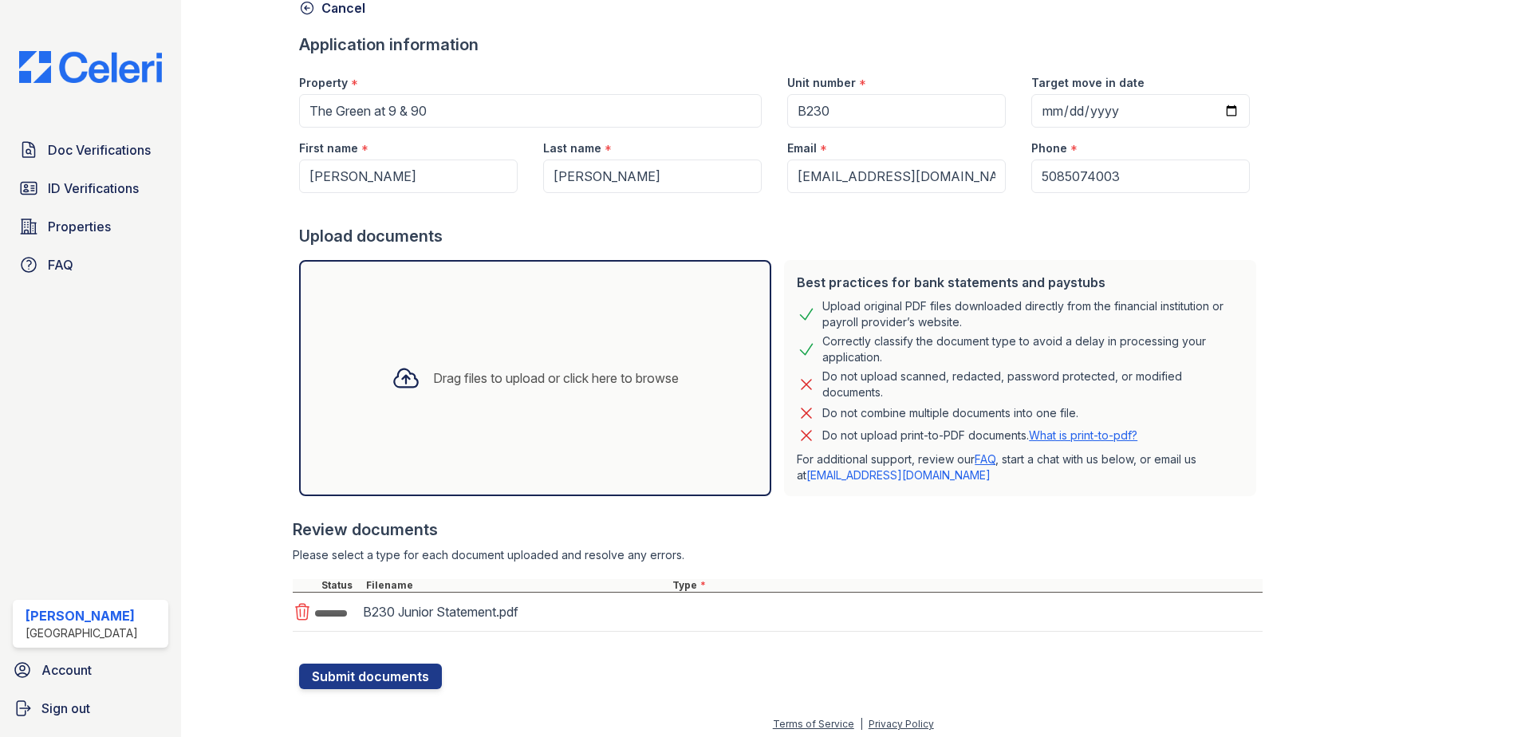
scroll to position [91, 0]
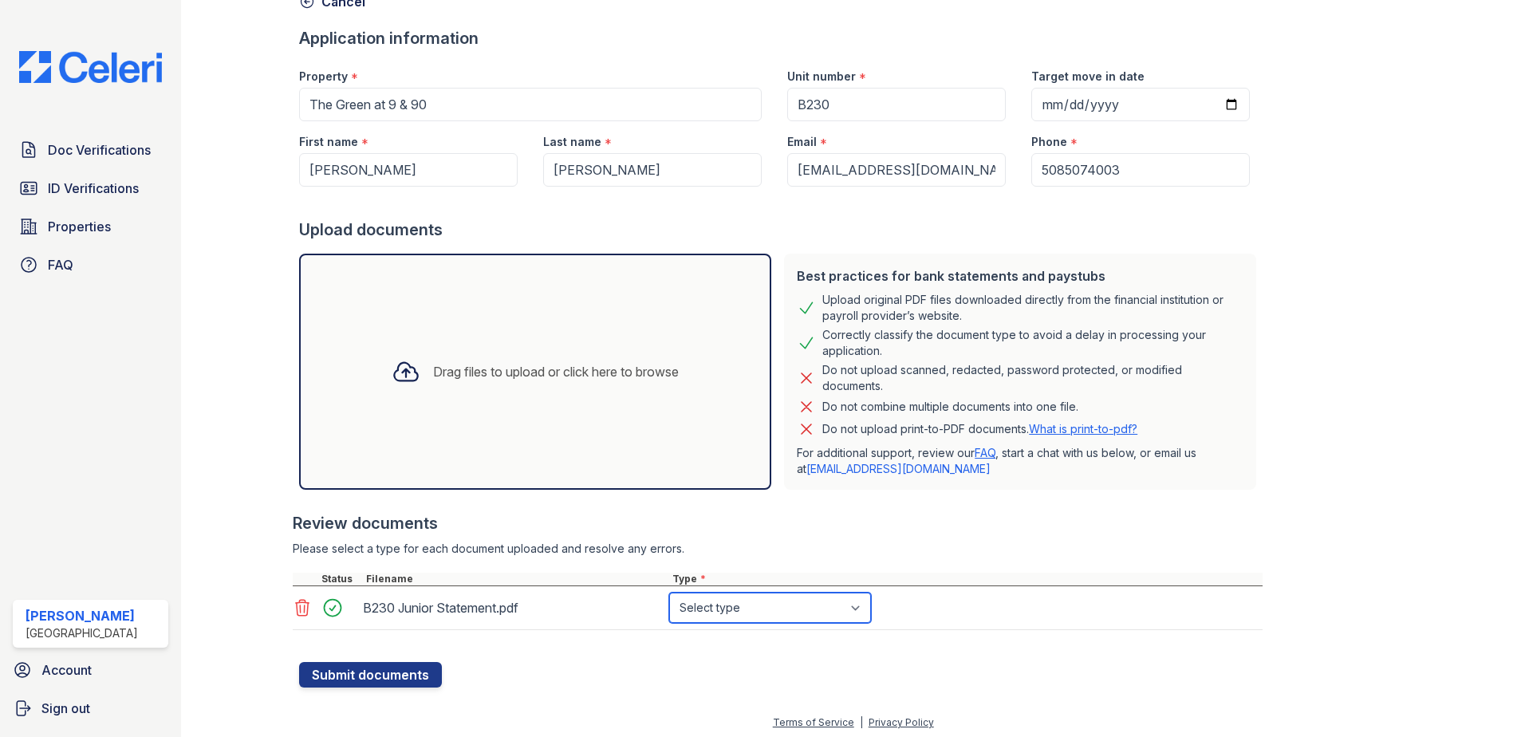
click at [766, 607] on select "Select type Paystub Bank Statement Offer Letter Tax Documents Benefit Award Let…" at bounding box center [770, 608] width 202 height 30
select select "bank_statement"
click at [669, 593] on select "Select type Paystub Bank Statement Offer Letter Tax Documents Benefit Award Let…" at bounding box center [770, 608] width 202 height 30
click at [389, 669] on button "Submit documents" at bounding box center [370, 675] width 143 height 26
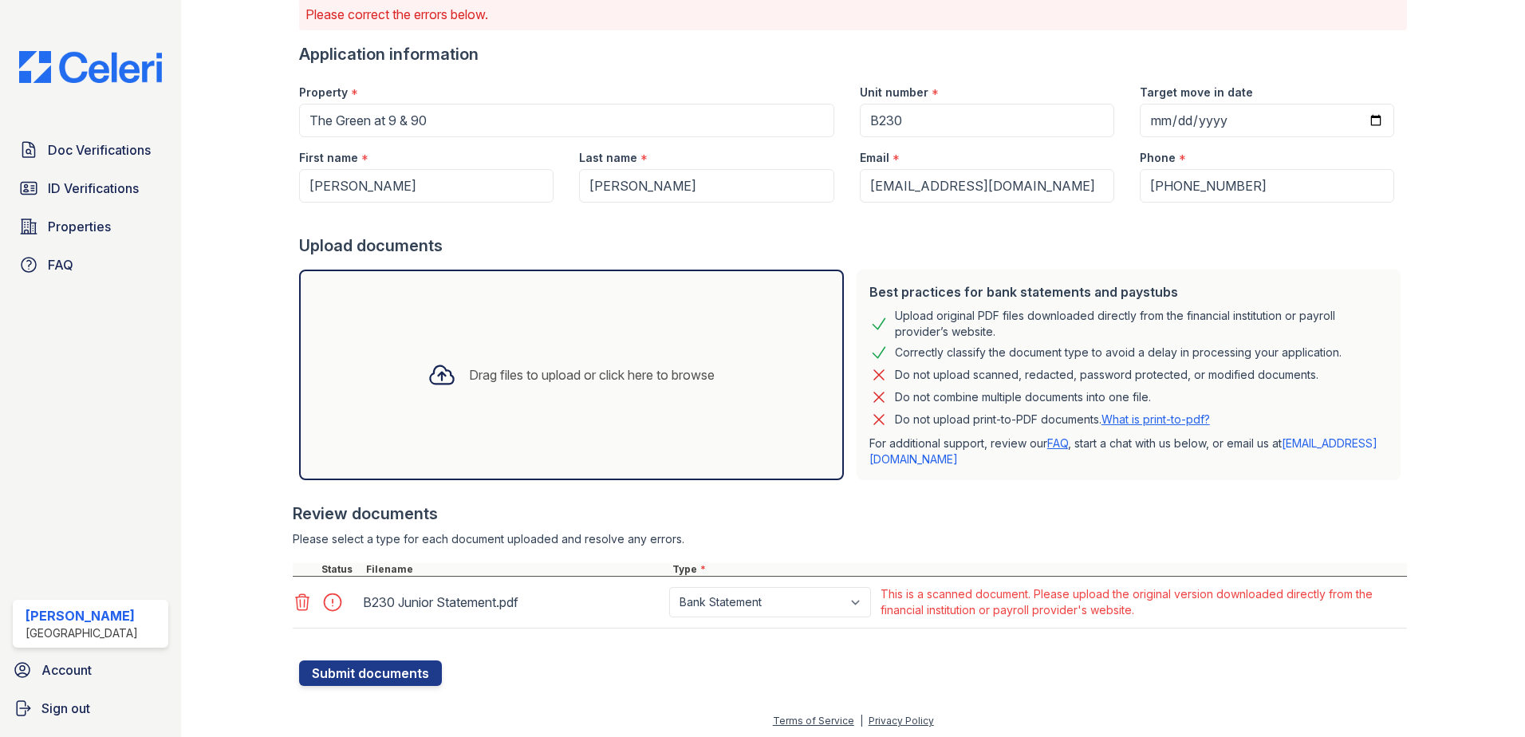
scroll to position [123, 0]
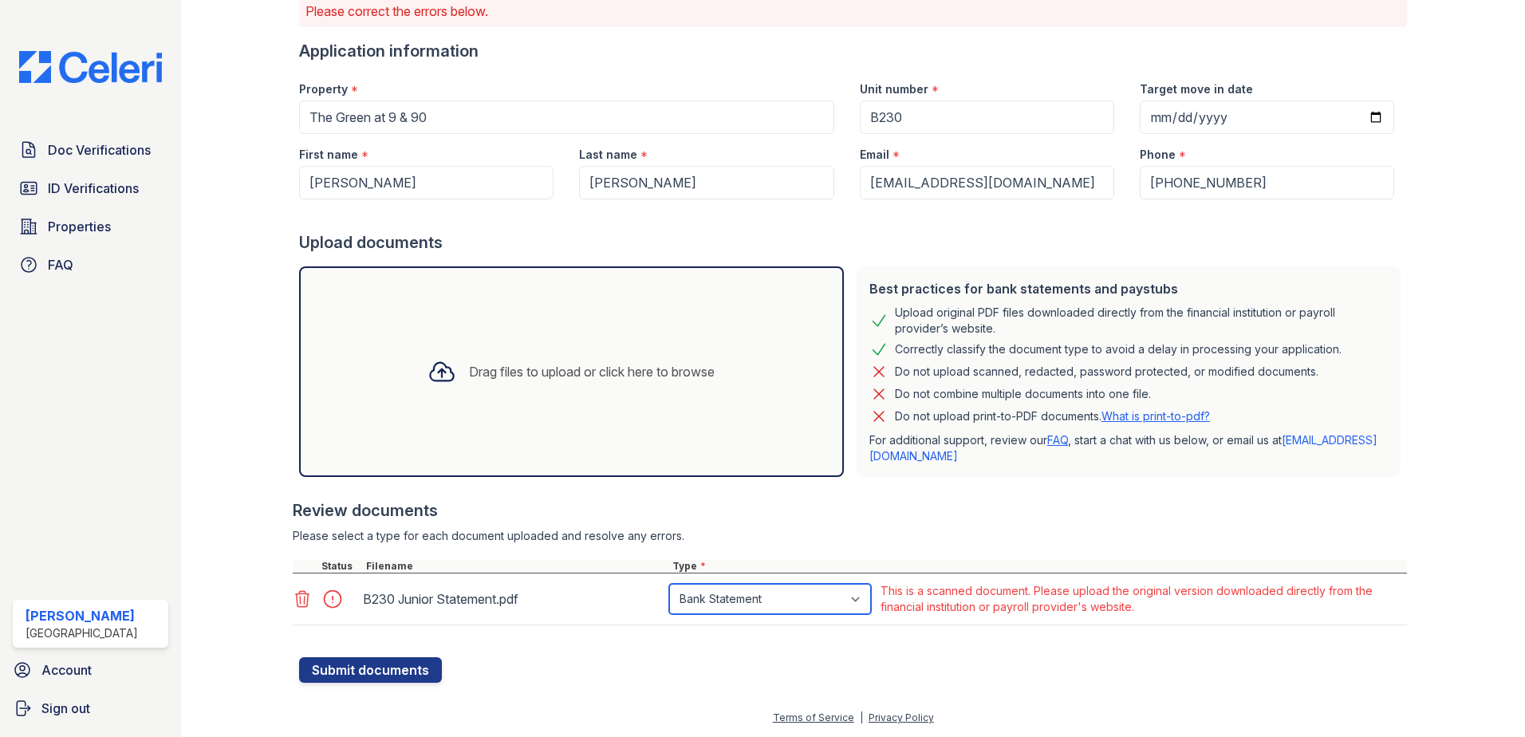
click at [791, 593] on select "Paystub Bank Statement Offer Letter Tax Documents Benefit Award Letter Investme…" at bounding box center [770, 599] width 202 height 30
select select "investment_account_statement"
click at [669, 584] on select "Paystub Bank Statement Offer Letter Tax Documents Benefit Award Letter Investme…" at bounding box center [770, 599] width 202 height 30
click at [374, 664] on button "Submit documents" at bounding box center [370, 670] width 143 height 26
click at [822, 602] on select "Paystub Bank Statement Offer Letter Tax Documents Benefit Award Letter Investme…" at bounding box center [770, 599] width 202 height 30
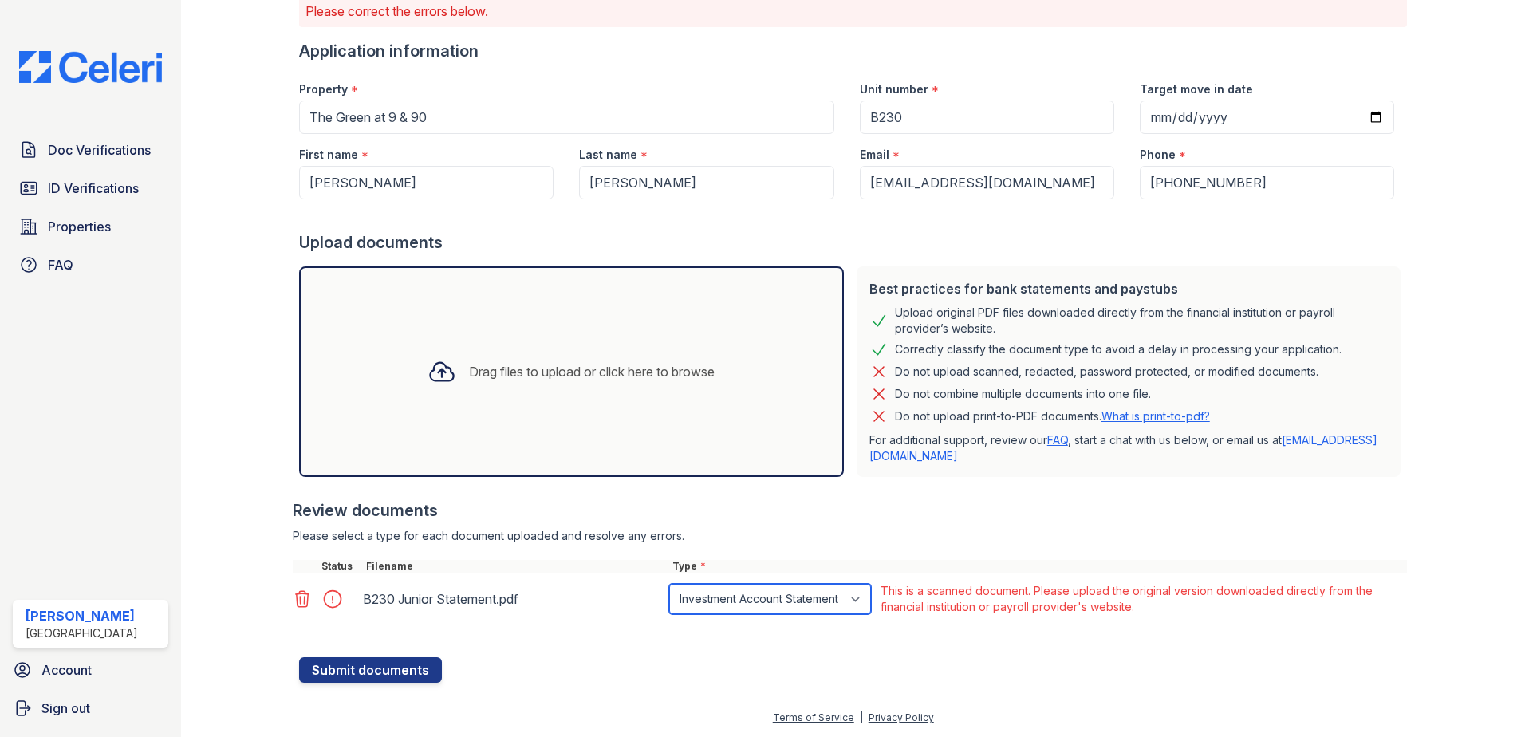
click at [669, 584] on select "Paystub Bank Statement Offer Letter Tax Documents Benefit Award Letter Investme…" at bounding box center [770, 599] width 202 height 30
click at [719, 586] on select "Paystub Bank Statement Offer Letter Tax Documents Benefit Award Letter Investme…" at bounding box center [770, 599] width 202 height 30
select select "paystub"
click at [669, 584] on select "Paystub Bank Statement Offer Letter Tax Documents Benefit Award Letter Investme…" at bounding box center [770, 599] width 202 height 30
click at [391, 664] on button "Submit documents" at bounding box center [370, 670] width 143 height 26
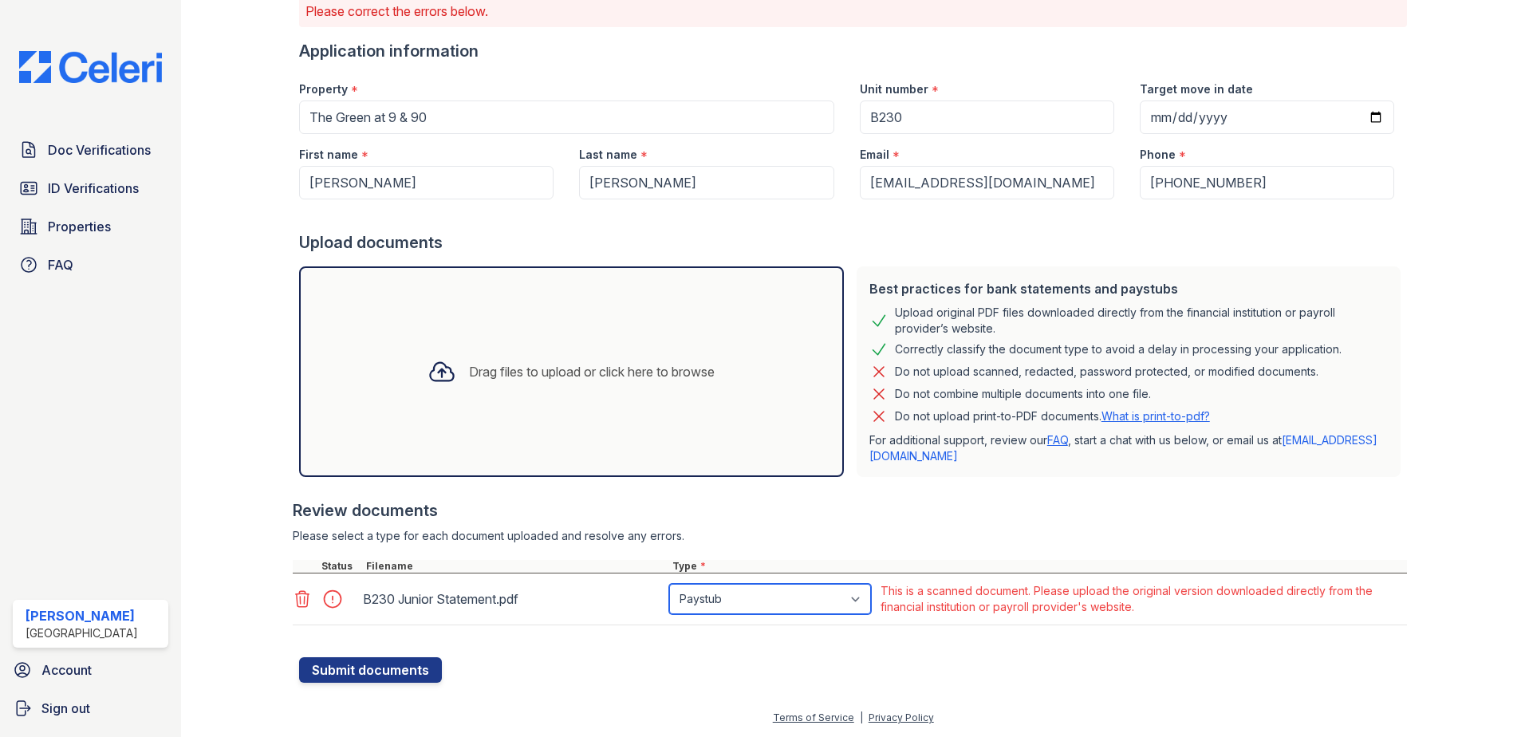
click at [779, 598] on select "Paystub Bank Statement Offer Letter Tax Documents Benefit Award Letter Investme…" at bounding box center [770, 599] width 202 height 30
select select "offer_letter"
click at [669, 584] on select "Paystub Bank Statement Offer Letter Tax Documents Benefit Award Letter Investme…" at bounding box center [770, 599] width 202 height 30
click at [373, 668] on button "Submit documents" at bounding box center [370, 670] width 143 height 26
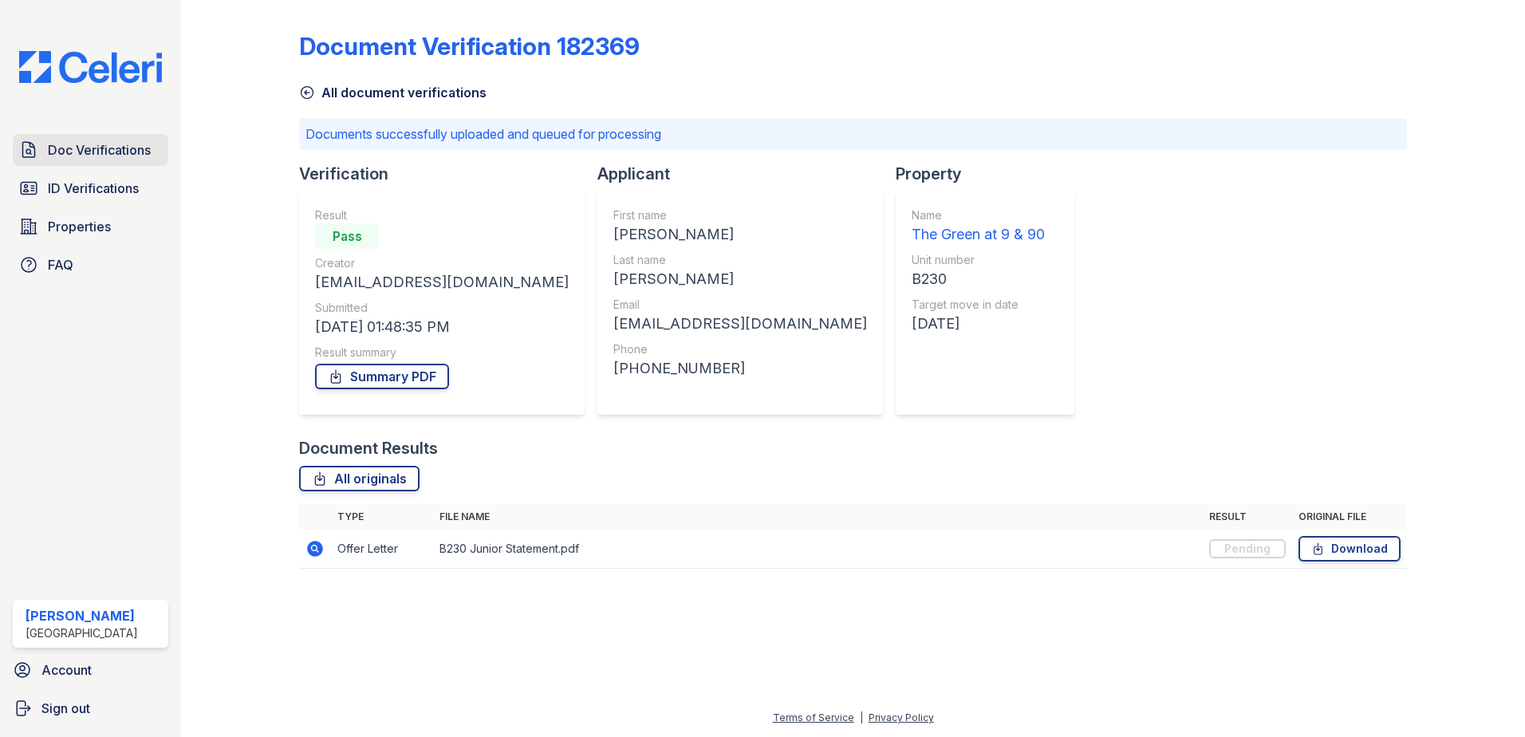
click at [81, 154] on span "Doc Verifications" at bounding box center [99, 149] width 103 height 19
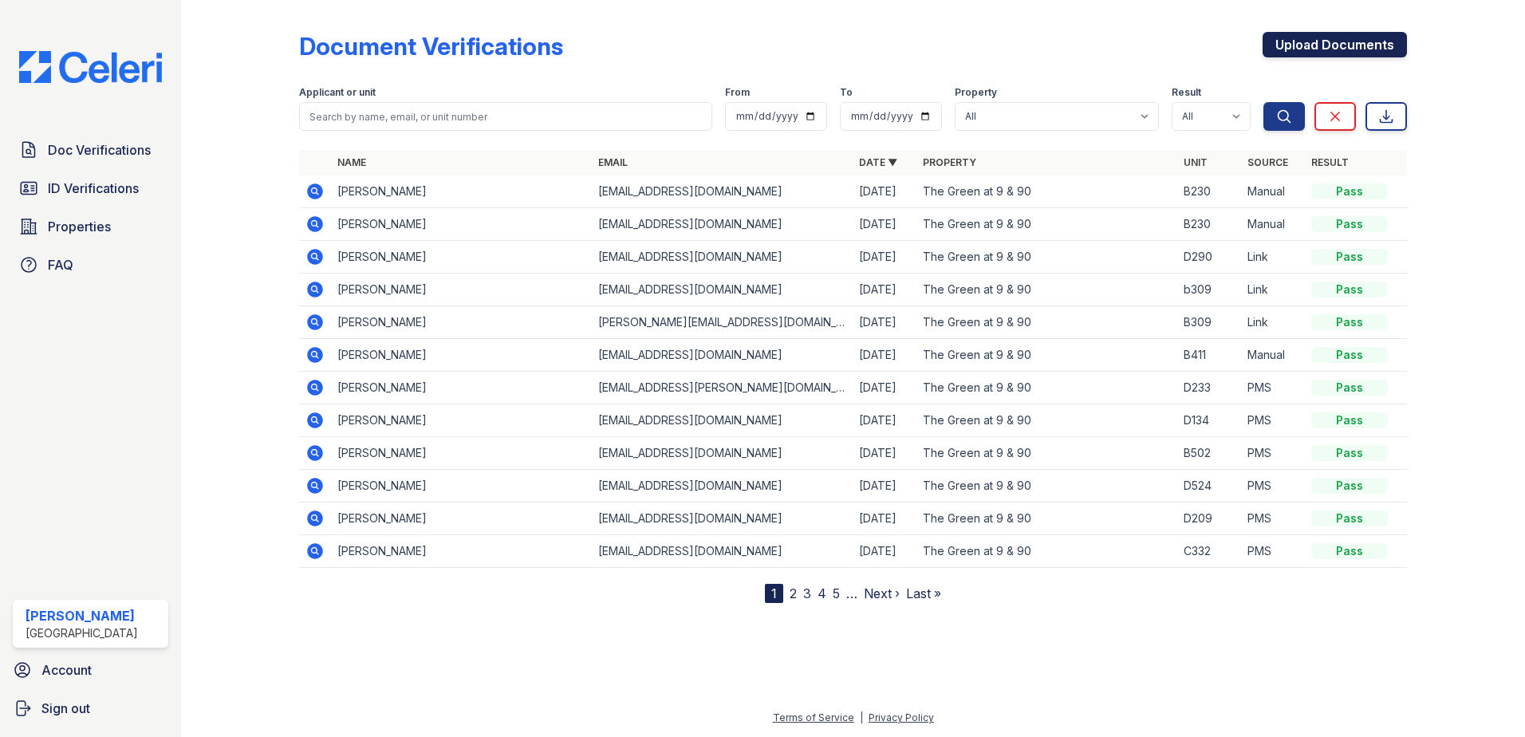
click at [1335, 46] on link "Upload Documents" at bounding box center [1335, 45] width 144 height 26
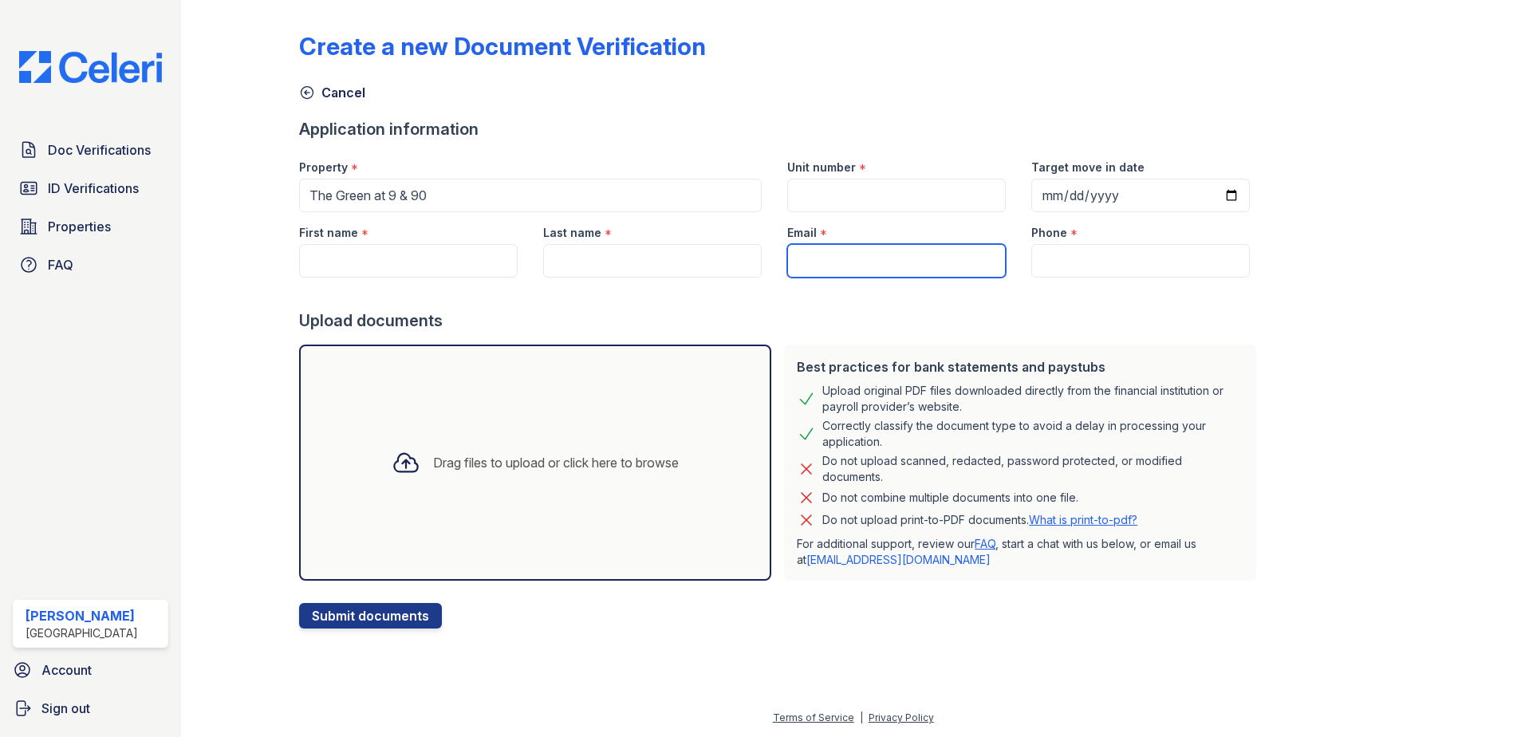
click at [923, 255] on input "Email" at bounding box center [896, 261] width 219 height 34
paste input "[EMAIL_ADDRESS][DOMAIN_NAME]"
type input "[EMAIL_ADDRESS][DOMAIN_NAME]"
drag, startPoint x: 1121, startPoint y: 267, endPoint x: 1046, endPoint y: 238, distance: 80.6
click at [1121, 267] on input "Phone" at bounding box center [1141, 261] width 219 height 34
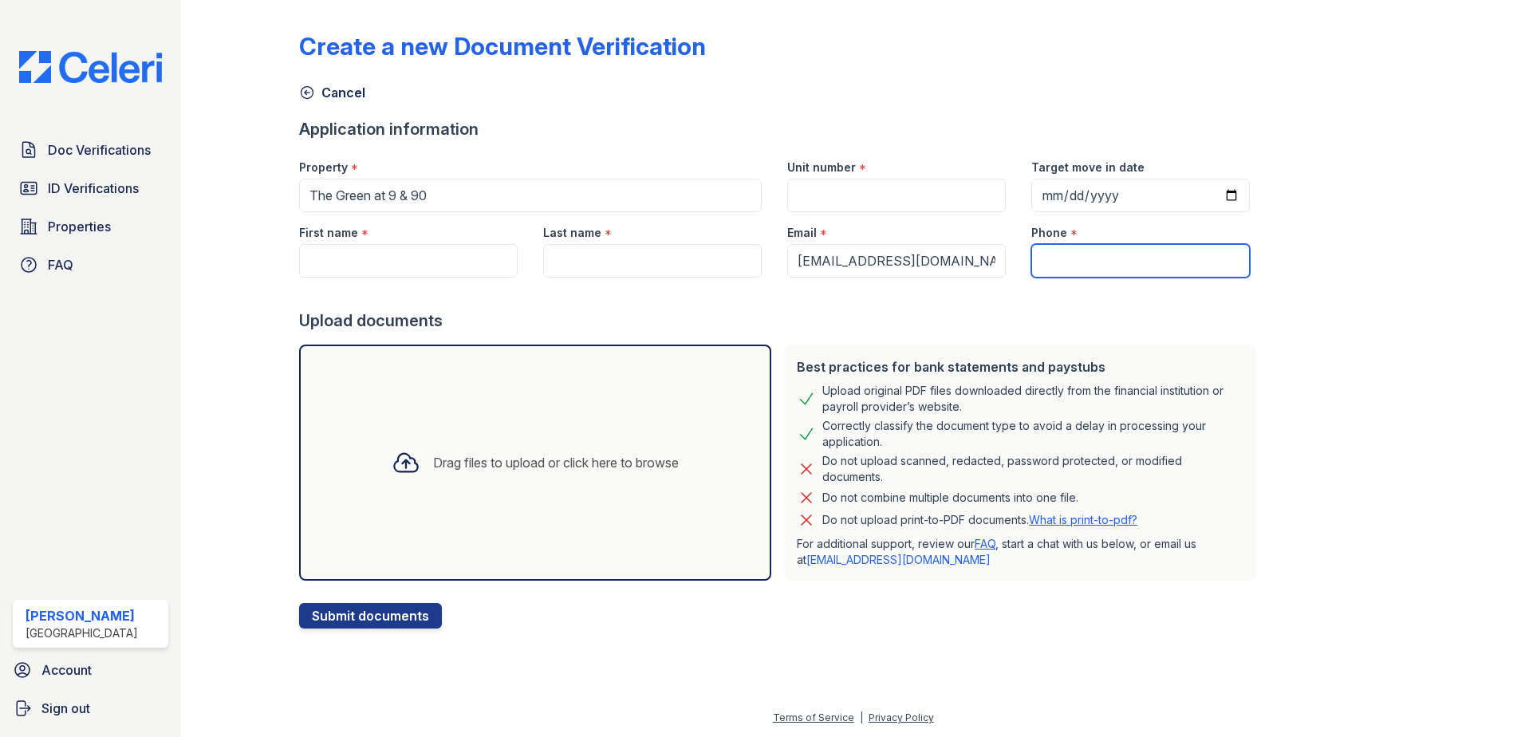
paste input "5085075854"
type input "5085075854"
click at [1009, 314] on div "Upload documents" at bounding box center [781, 321] width 964 height 22
click at [844, 187] on input "Unit number" at bounding box center [896, 196] width 219 height 34
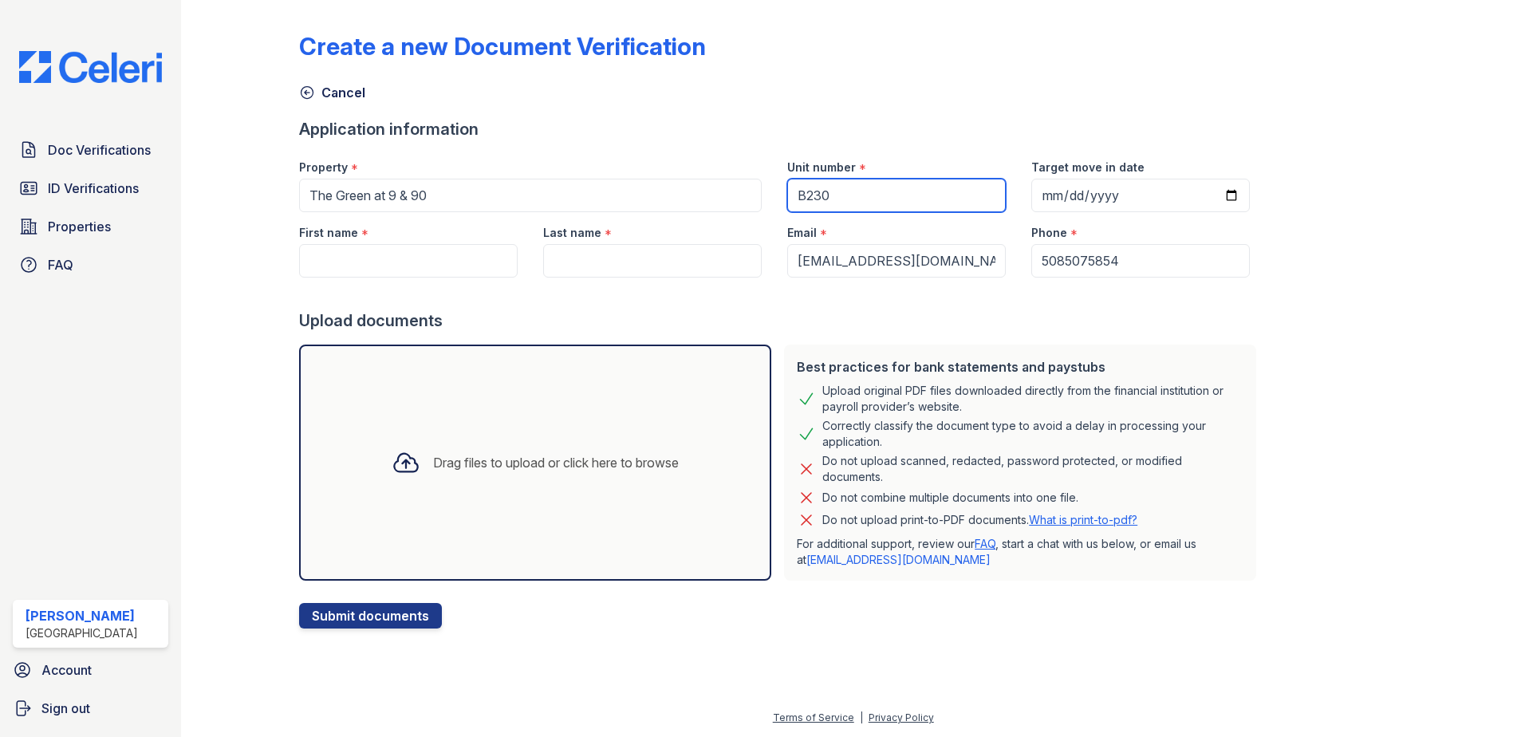
type input "B230"
click at [464, 256] on input "First name" at bounding box center [408, 261] width 219 height 34
paste input "[PERSON_NAME]"
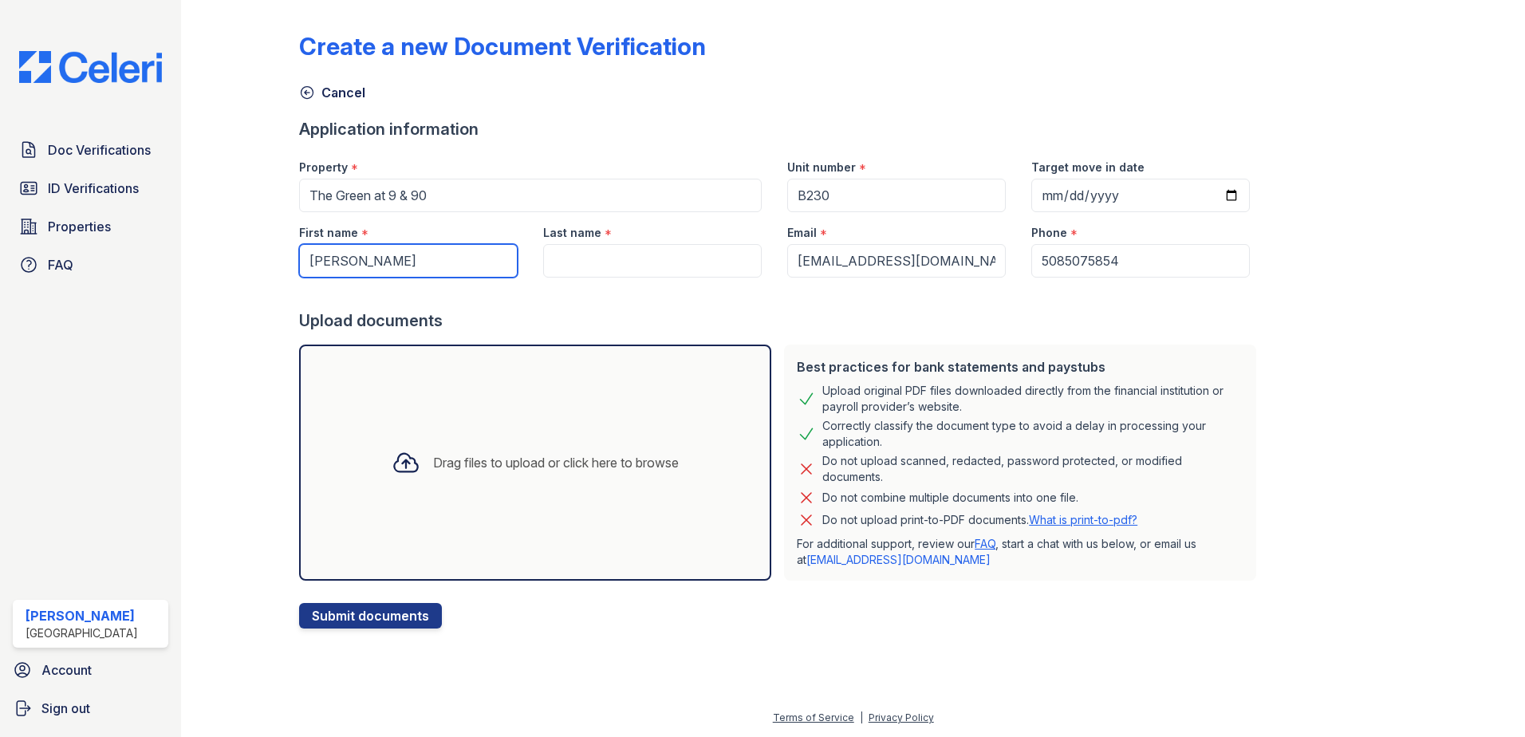
type input "[PERSON_NAME]"
click at [607, 258] on input "Last name" at bounding box center [652, 261] width 219 height 34
paste input "[PERSON_NAME]"
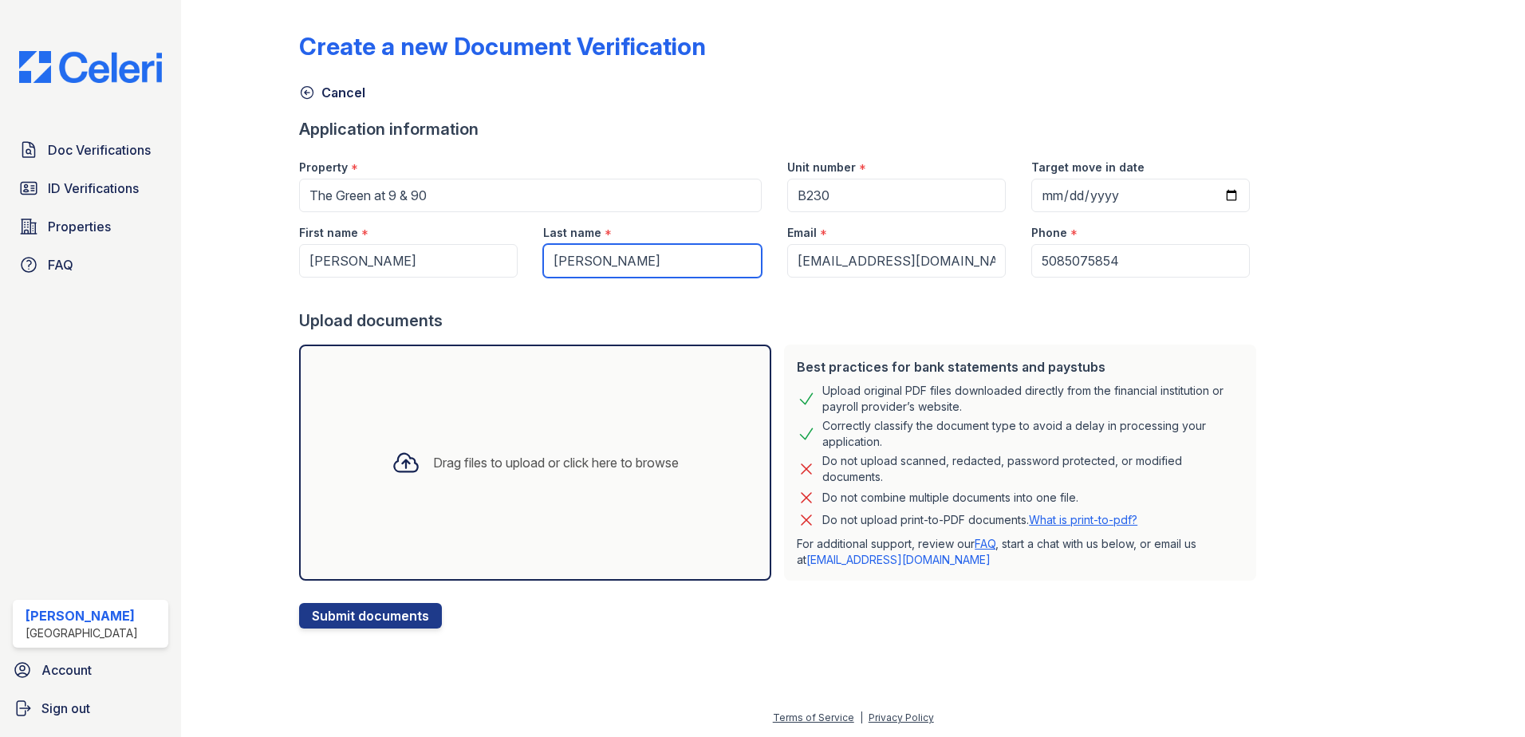
type input "[PERSON_NAME]"
drag, startPoint x: 408, startPoint y: 262, endPoint x: 255, endPoint y: 264, distance: 152.4
click at [255, 264] on div "Create a new Document Verification Cancel Application information Property * Th…" at bounding box center [853, 327] width 1293 height 654
drag, startPoint x: 497, startPoint y: 260, endPoint x: 412, endPoint y: 268, distance: 84.9
click at [412, 268] on input "[PERSON_NAME]" at bounding box center [408, 261] width 219 height 34
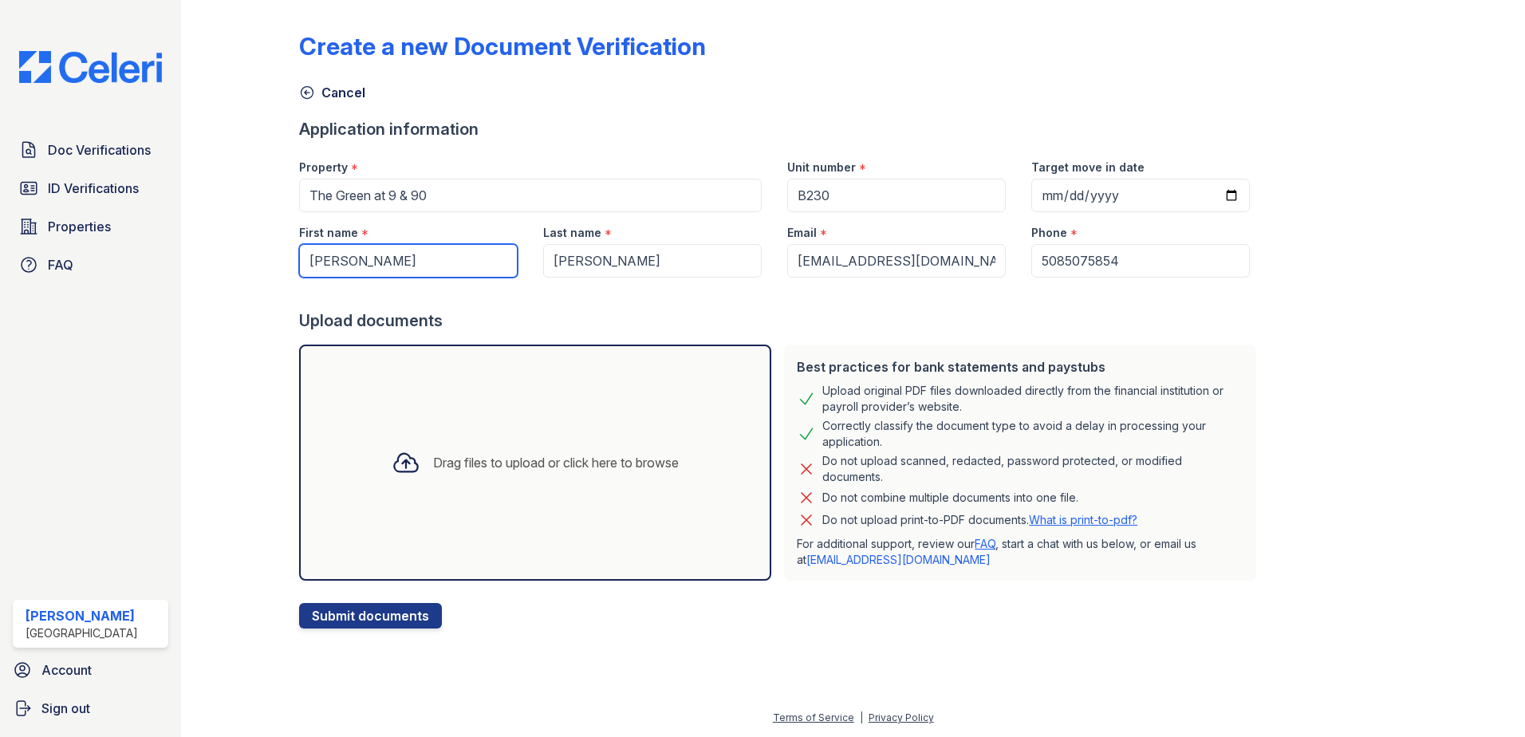
type input "[PERSON_NAME]"
drag, startPoint x: 647, startPoint y: 259, endPoint x: 485, endPoint y: 262, distance: 162.0
click at [485, 262] on div "First name * [PERSON_NAME] Last name * [PERSON_NAME] Email * [EMAIL_ADDRESS][DO…" at bounding box center [774, 244] width 977 height 65
type input "[PERSON_NAME]"
click at [572, 302] on div at bounding box center [781, 294] width 964 height 32
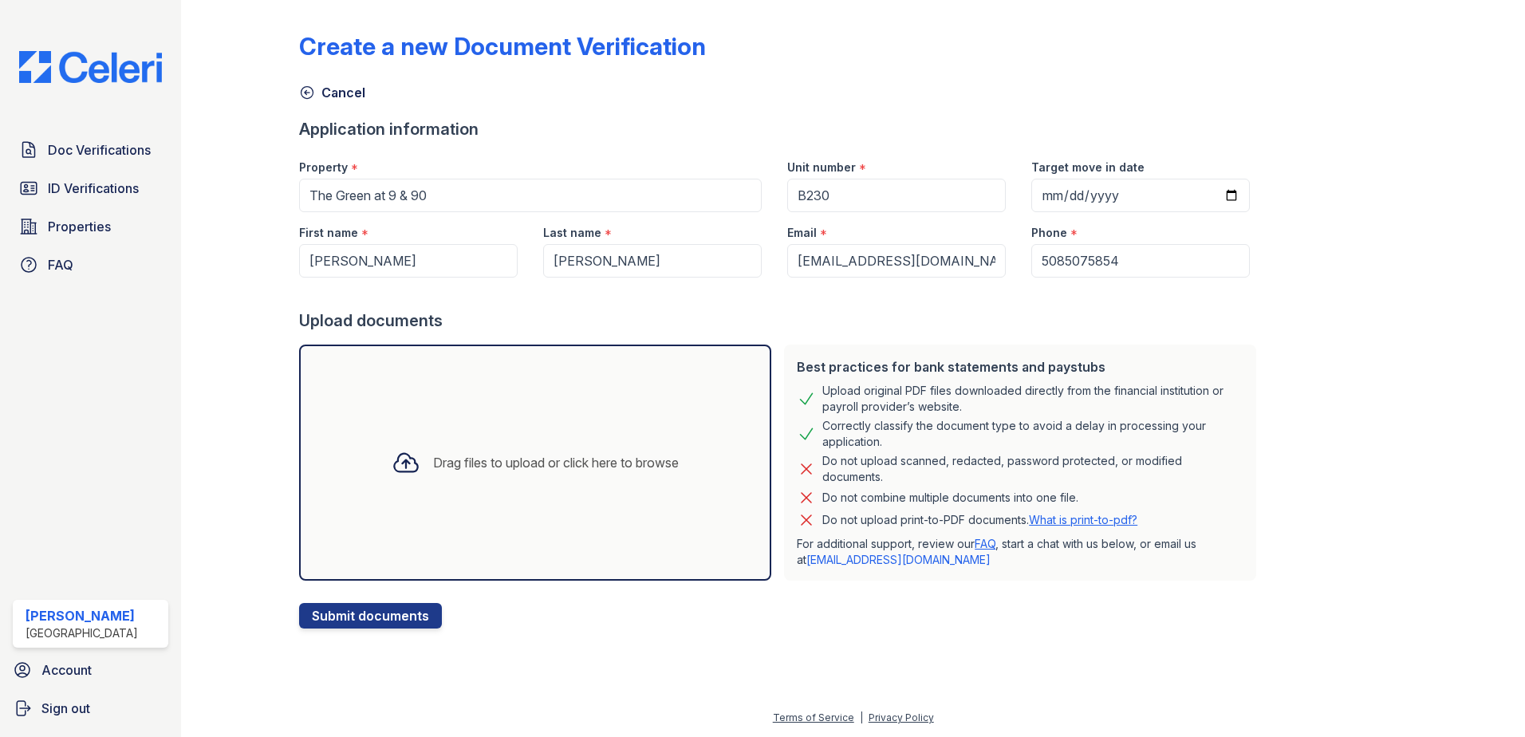
click at [494, 465] on div "Drag files to upload or click here to browse" at bounding box center [556, 462] width 246 height 19
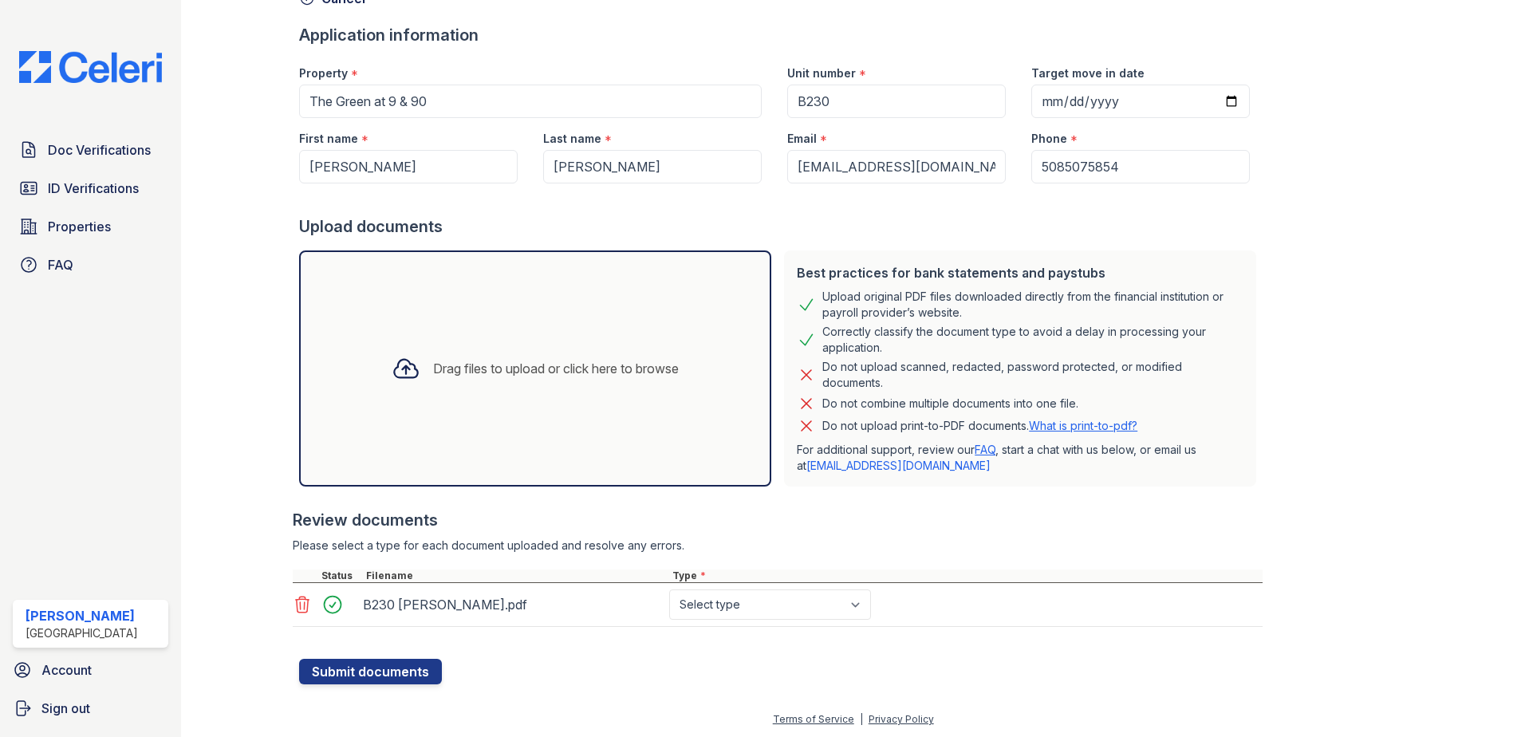
scroll to position [96, 0]
click at [776, 602] on select "Select type Paystub Bank Statement Offer Letter Tax Documents Benefit Award Let…" at bounding box center [770, 603] width 202 height 30
select select "bank_statement"
click at [669, 588] on select "Select type Paystub Bank Statement Offer Letter Tax Documents Benefit Award Let…" at bounding box center [770, 603] width 202 height 30
click at [400, 669] on button "Submit documents" at bounding box center [370, 670] width 143 height 26
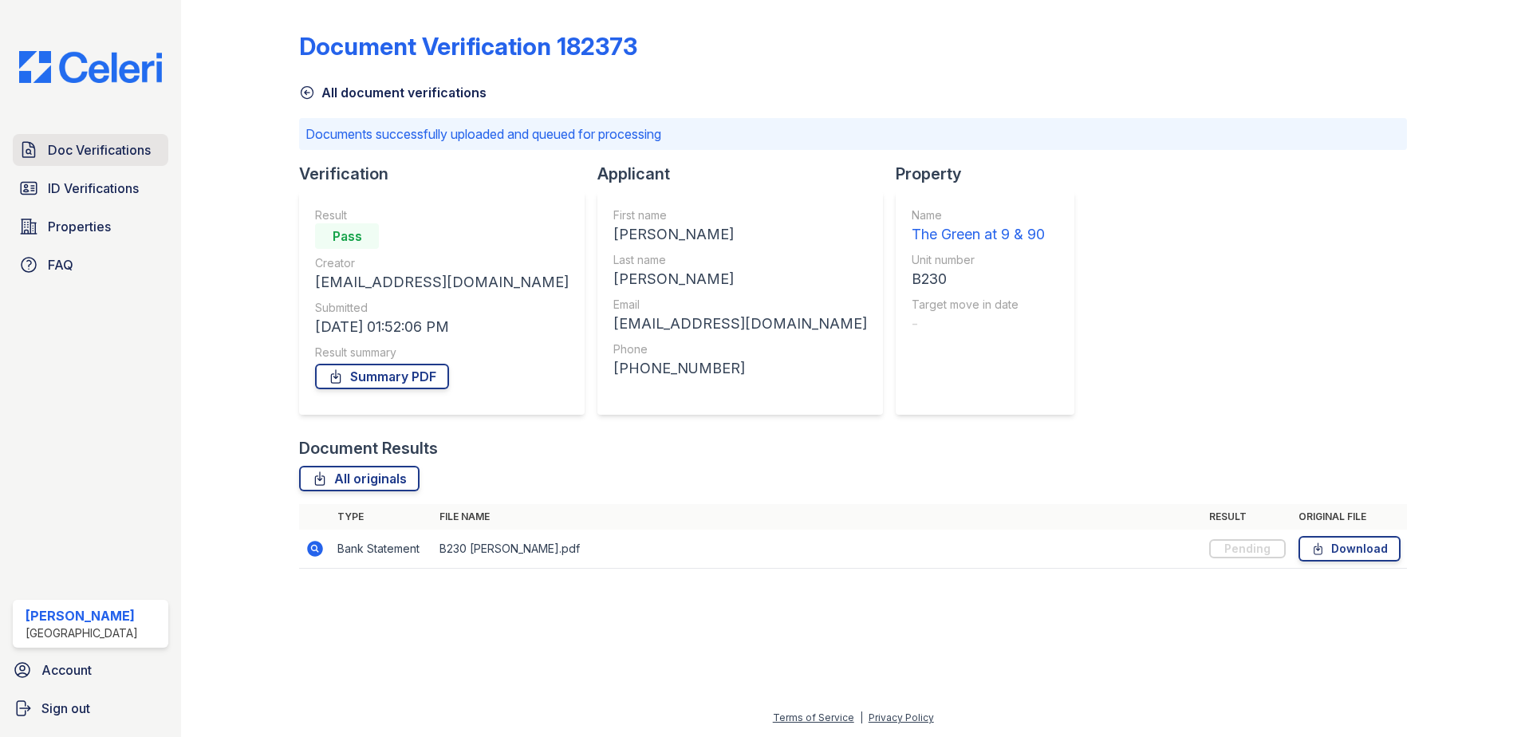
click at [73, 147] on span "Doc Verifications" at bounding box center [99, 149] width 103 height 19
